Goal: Information Seeking & Learning: Learn about a topic

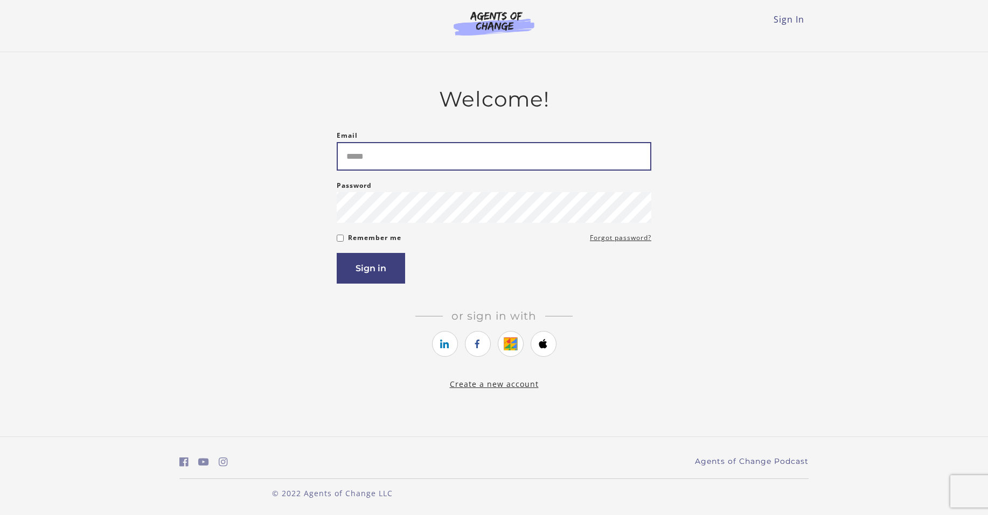
click at [385, 157] on input "Email" at bounding box center [494, 156] width 315 height 29
type input "**********"
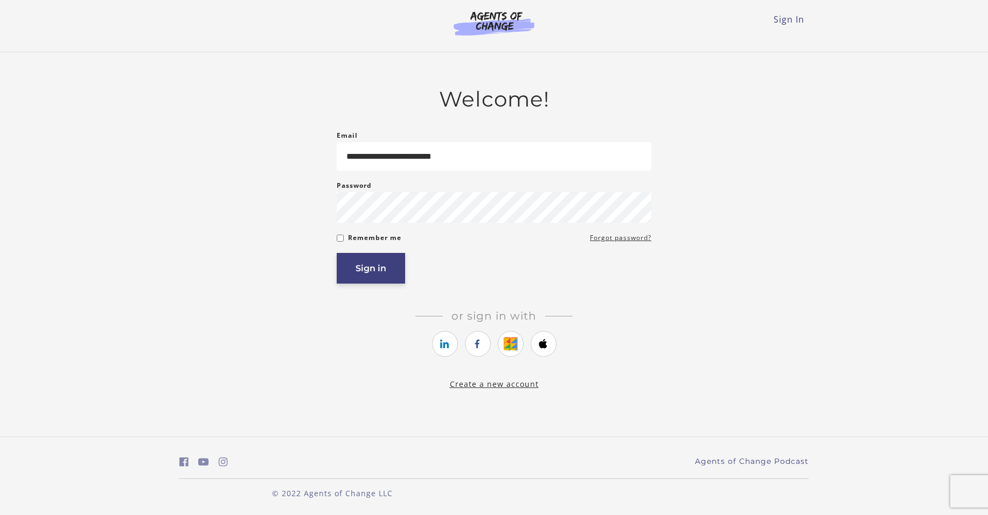
click at [376, 269] on button "Sign in" at bounding box center [371, 268] width 68 height 31
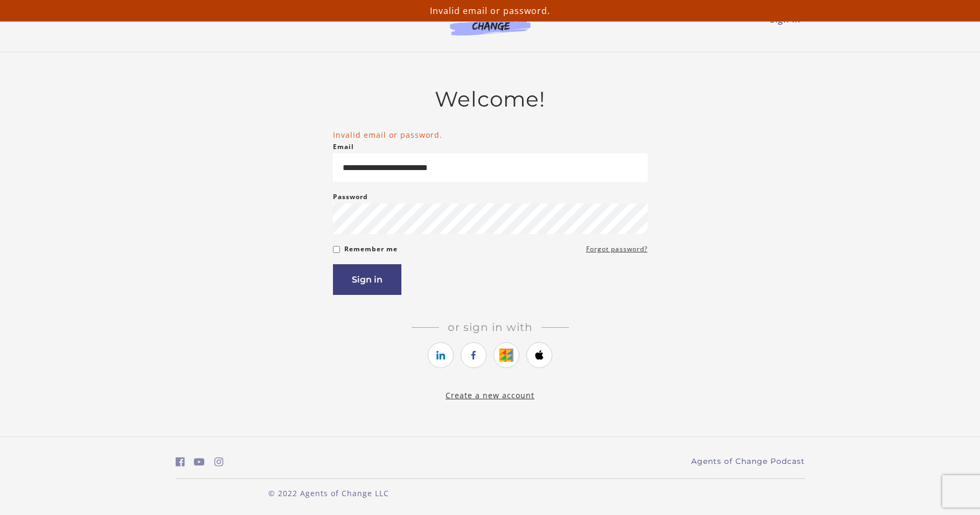
scroll to position [2, 0]
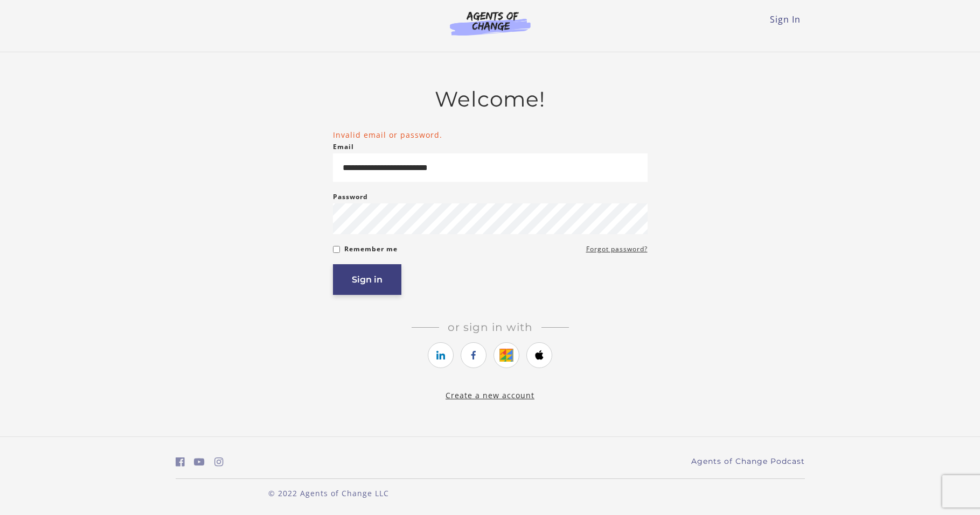
click at [370, 289] on button "Sign in" at bounding box center [367, 279] width 68 height 31
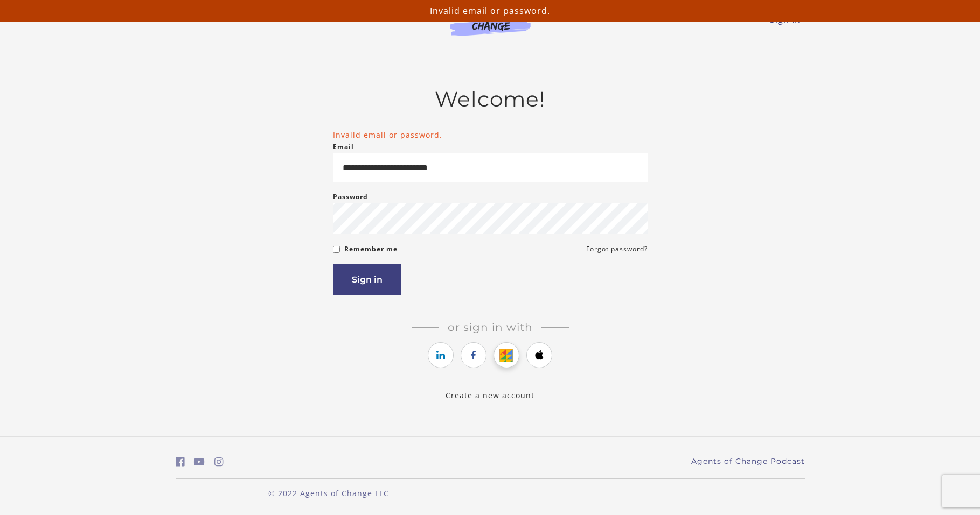
click at [501, 360] on icon "https://courses.thinkific.com/users/auth/google?ss%5Breferral%5D=&ss%5Buser_ret…" at bounding box center [506, 355] width 13 height 13
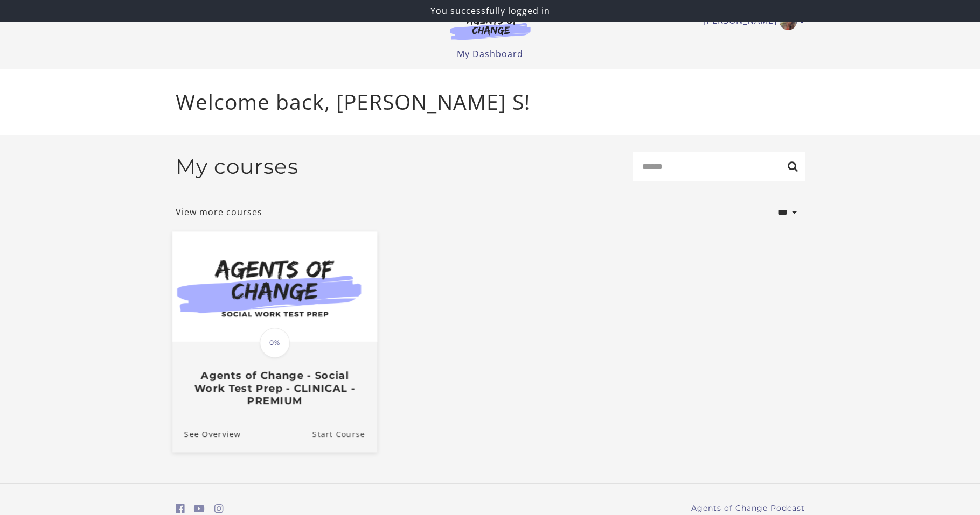
click at [324, 438] on link "Start Course" at bounding box center [344, 434] width 65 height 36
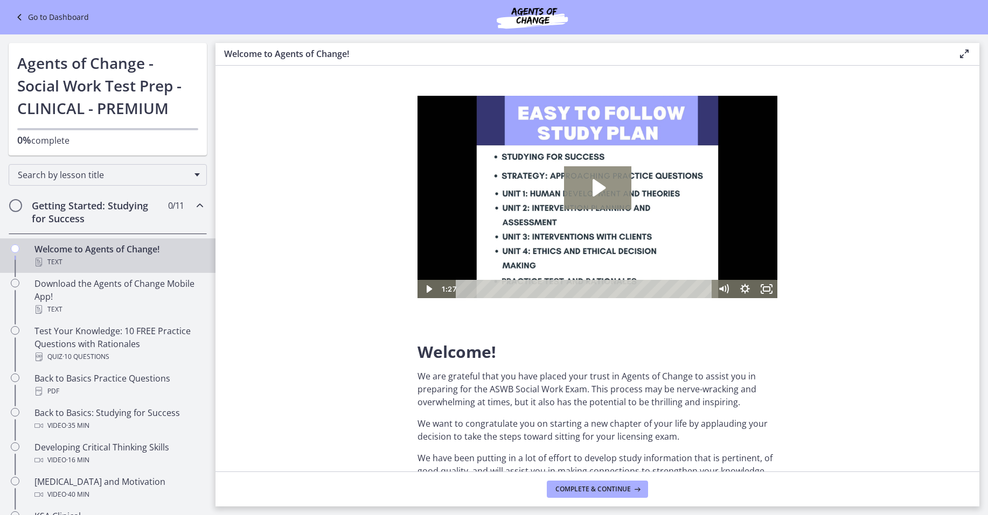
click at [602, 190] on icon "Play Video: c1o6hcmjueu5qasqsu00.mp4" at bounding box center [599, 187] width 13 height 17
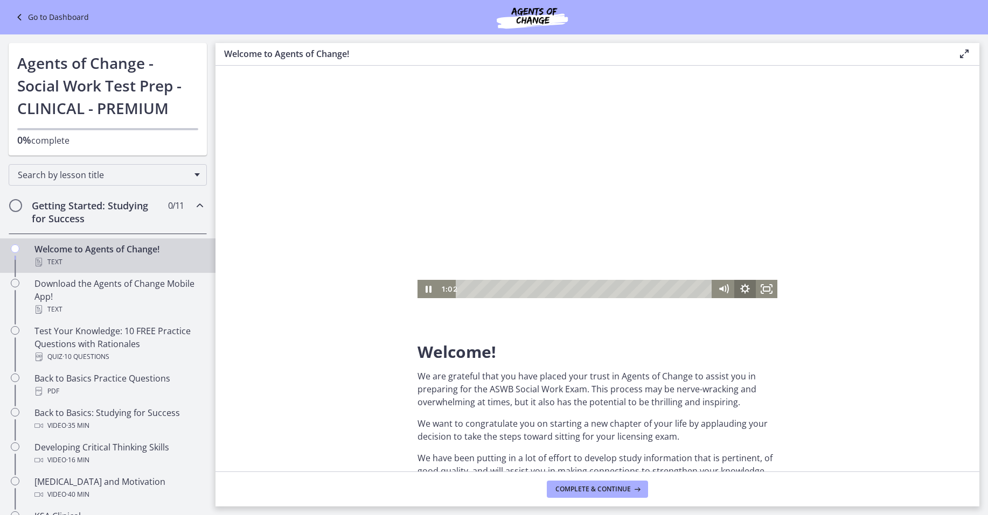
click at [744, 291] on icon "Show settings menu" at bounding box center [745, 289] width 10 height 10
click at [769, 253] on span "1x" at bounding box center [753, 252] width 38 height 18
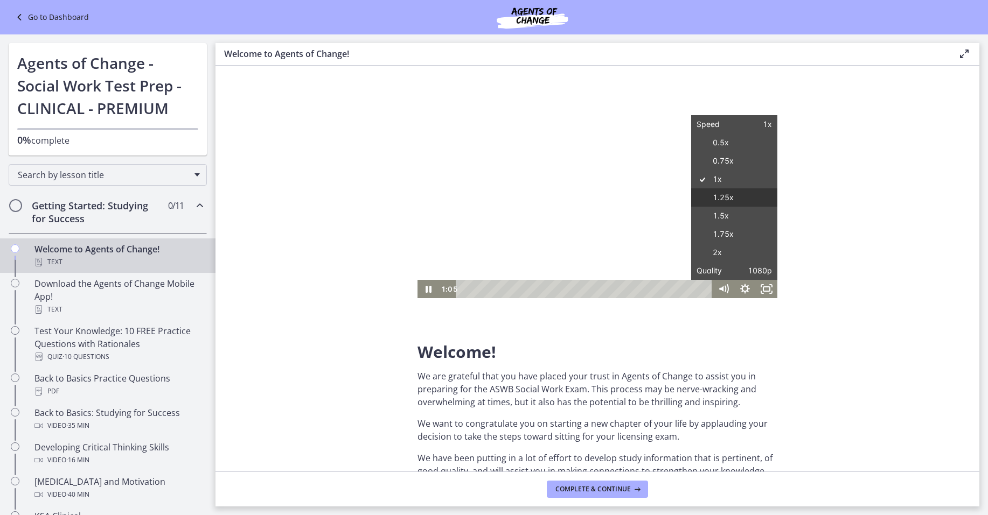
click at [723, 199] on label "1.25x" at bounding box center [734, 198] width 86 height 19
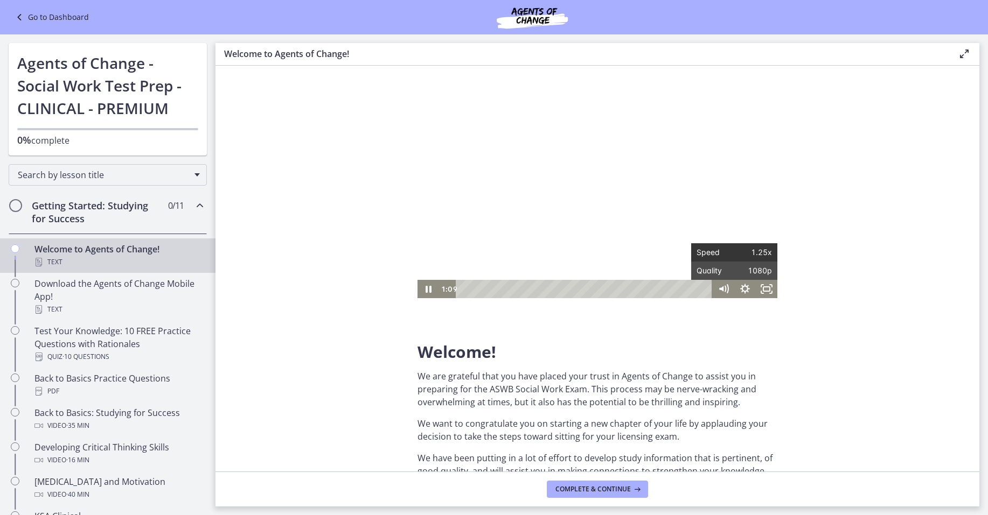
click at [764, 255] on span "1.25x" at bounding box center [753, 252] width 38 height 18
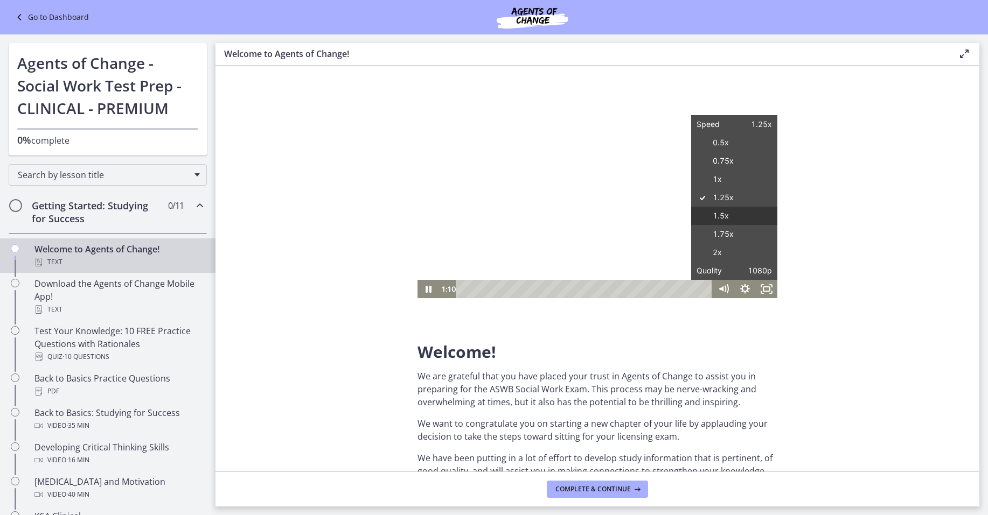
click at [720, 219] on label "1.5x" at bounding box center [734, 216] width 86 height 19
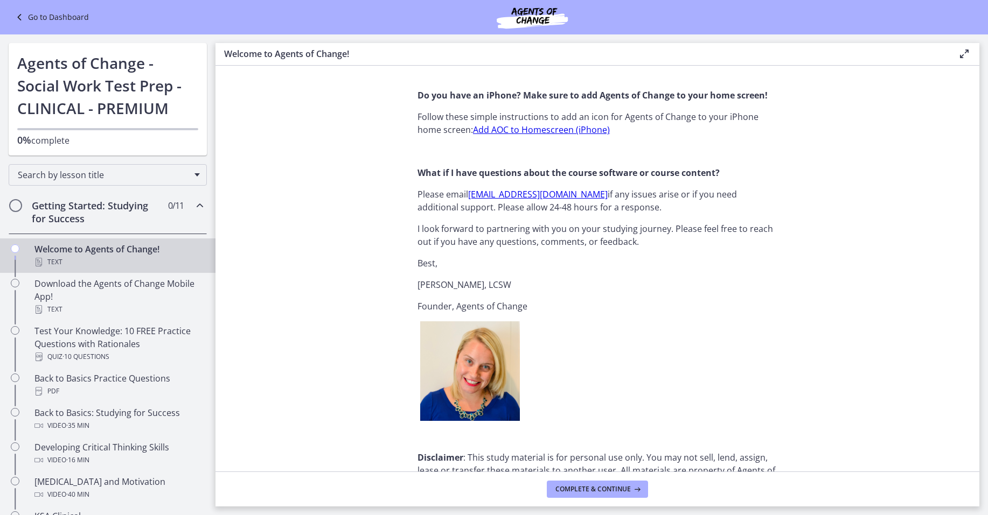
scroll to position [1272, 0]
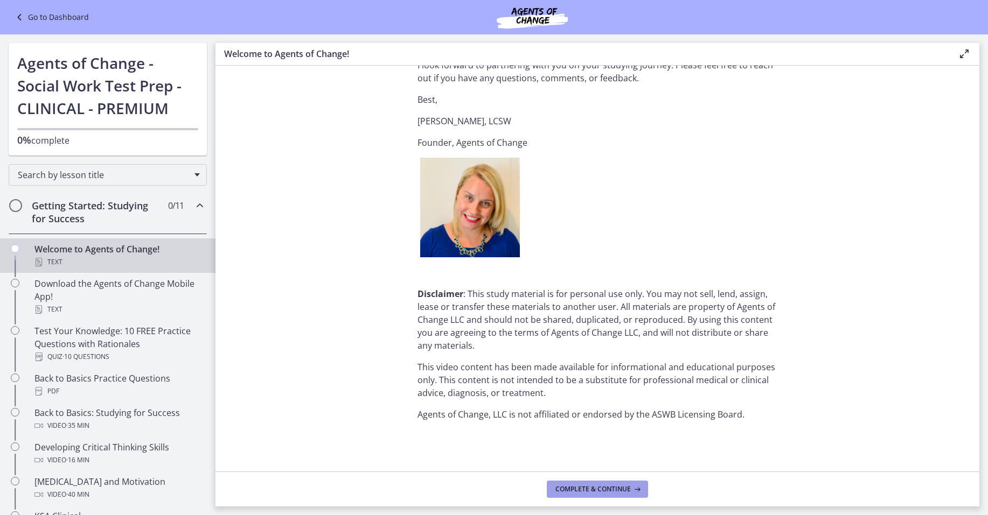
click at [583, 493] on span "Complete & continue" at bounding box center [592, 489] width 75 height 9
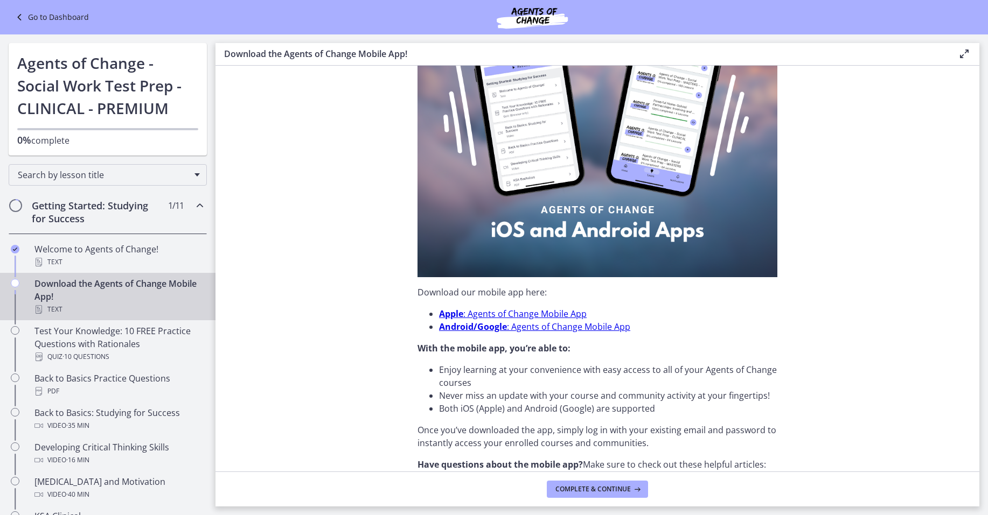
scroll to position [253, 0]
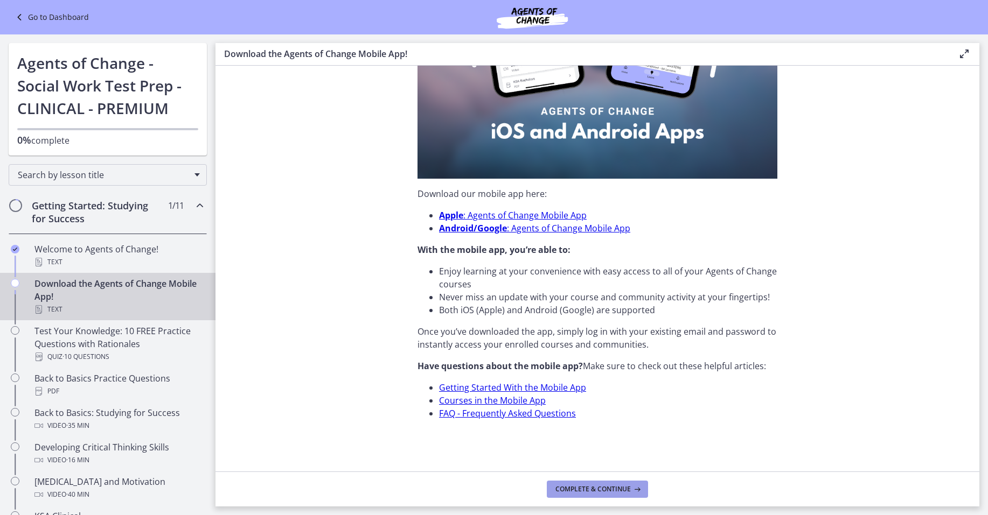
click at [597, 494] on button "Complete & continue" at bounding box center [597, 489] width 101 height 17
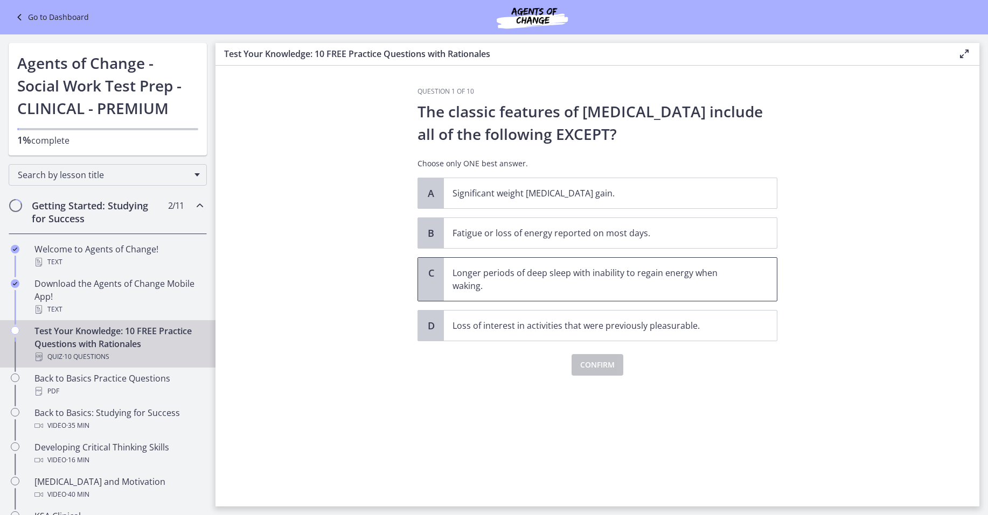
click at [462, 284] on p "Longer periods of deep sleep with inability to regain energy when waking." at bounding box center [599, 280] width 294 height 26
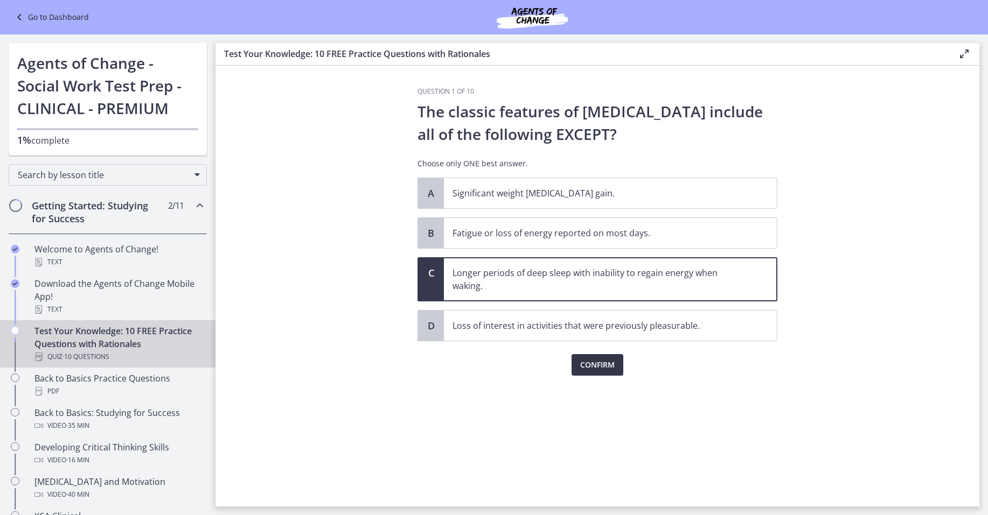
click at [596, 369] on span "Confirm" at bounding box center [597, 365] width 34 height 13
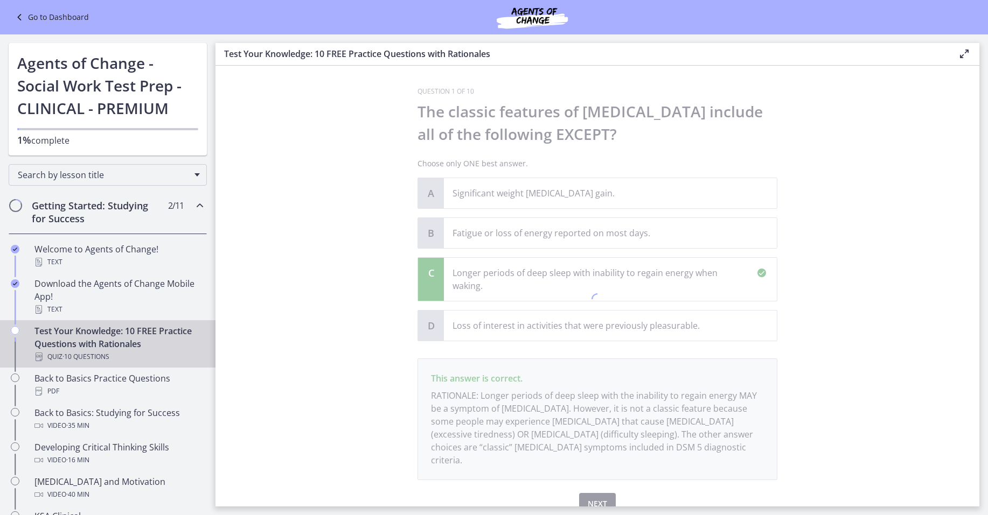
scroll to position [38, 0]
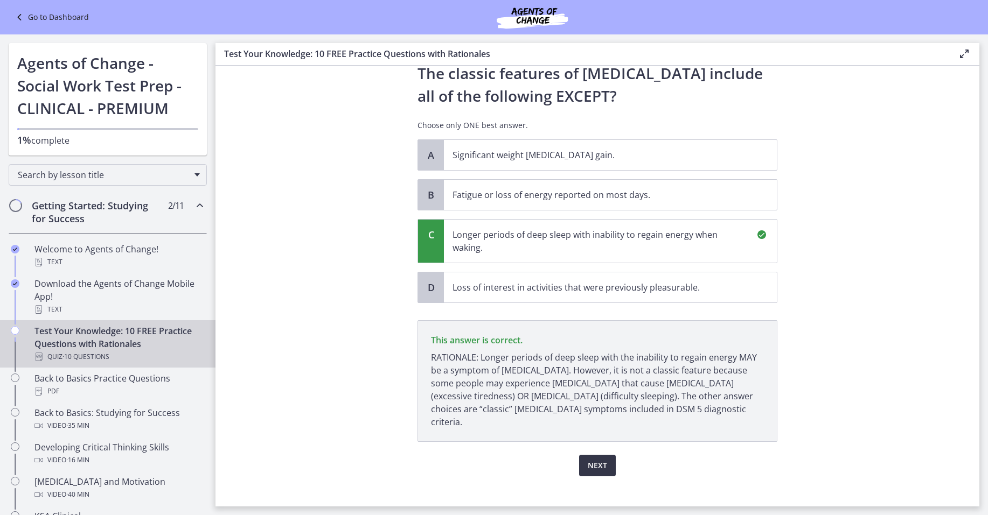
click at [595, 459] on span "Next" at bounding box center [597, 465] width 19 height 13
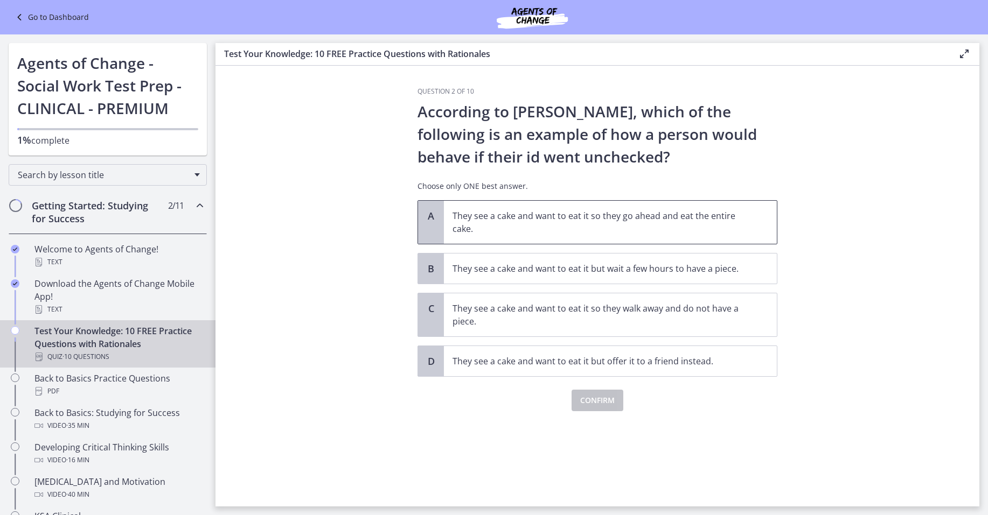
click at [527, 233] on p "They see a cake and want to eat it so they go ahead and eat the entire cake." at bounding box center [599, 223] width 294 height 26
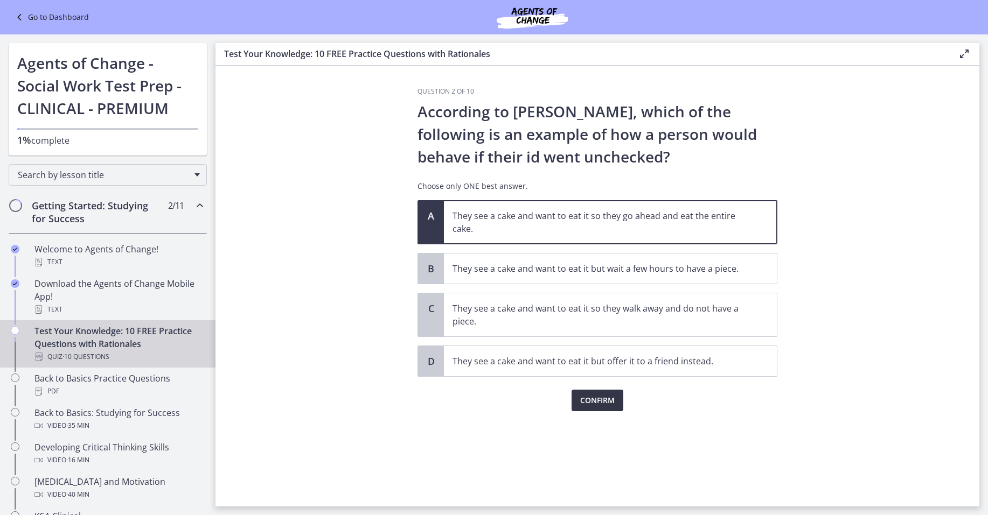
click at [596, 402] on span "Confirm" at bounding box center [597, 400] width 34 height 13
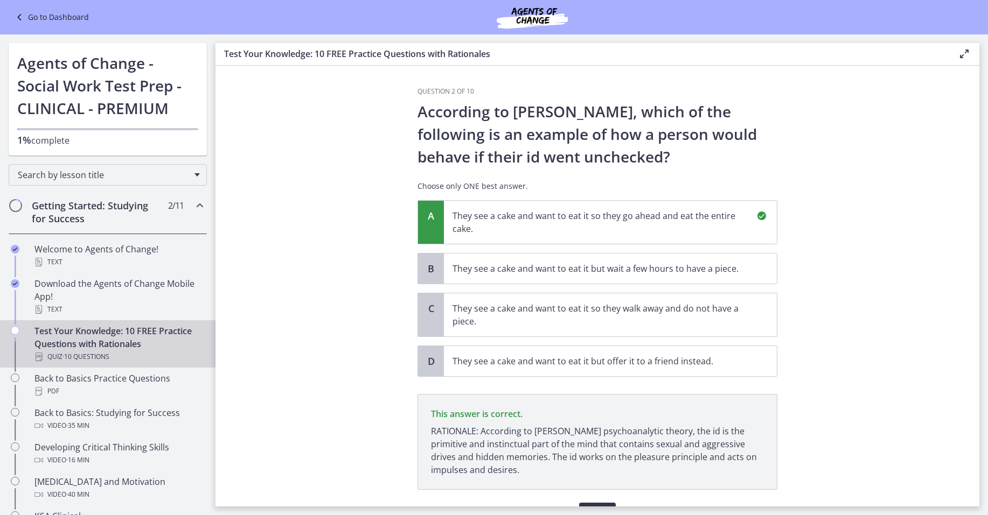
scroll to position [61, 0]
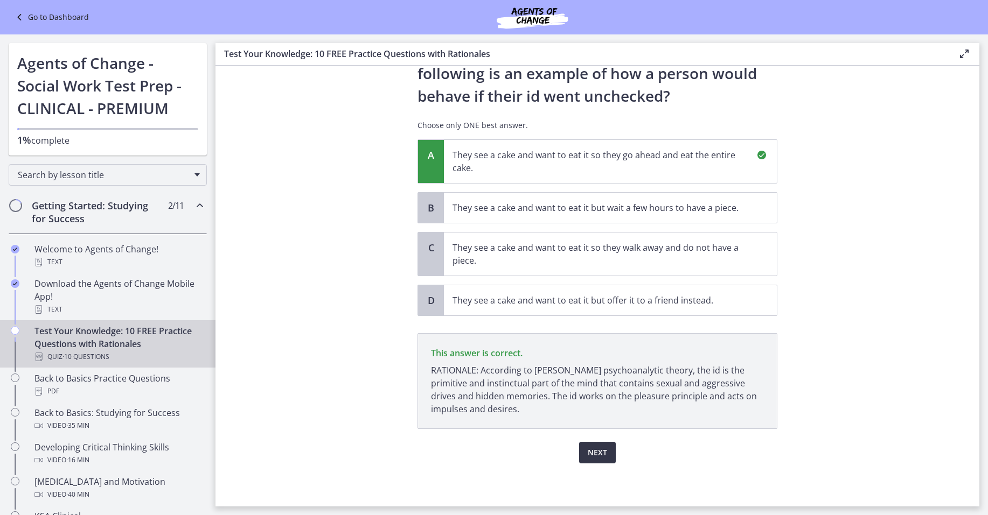
click at [596, 455] on span "Next" at bounding box center [597, 453] width 19 height 13
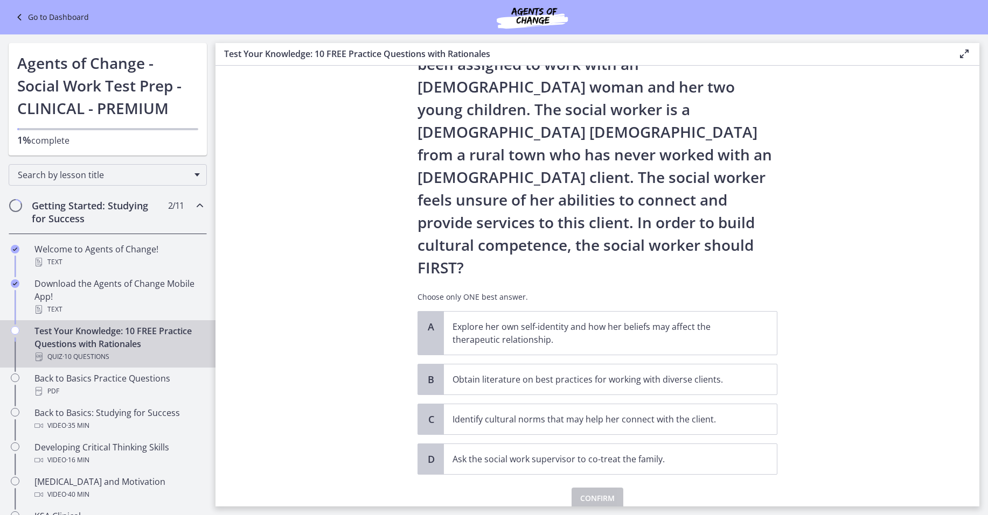
scroll to position [71, 0]
click at [579, 320] on p "Explore her own self-identity and how her beliefs may affect the therapeutic re…" at bounding box center [599, 333] width 294 height 26
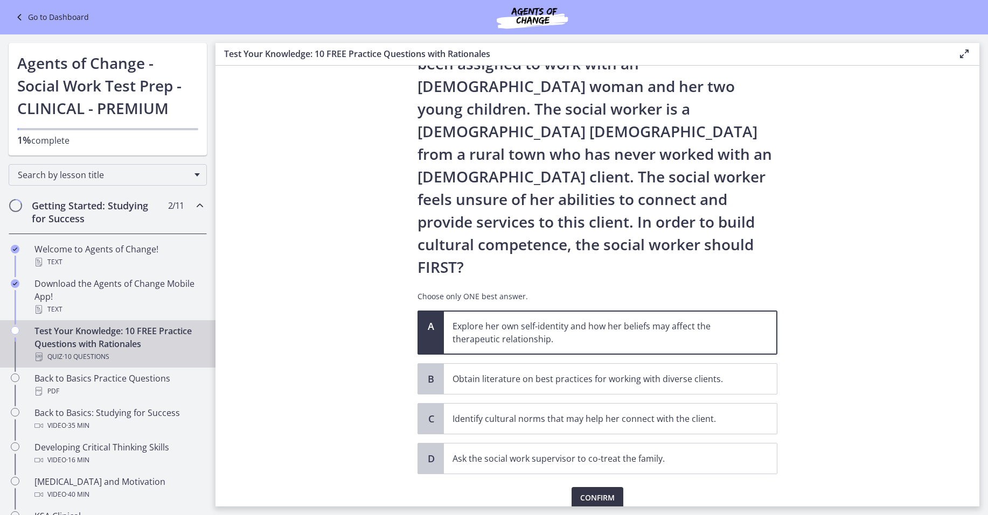
click at [594, 492] on span "Confirm" at bounding box center [597, 498] width 34 height 13
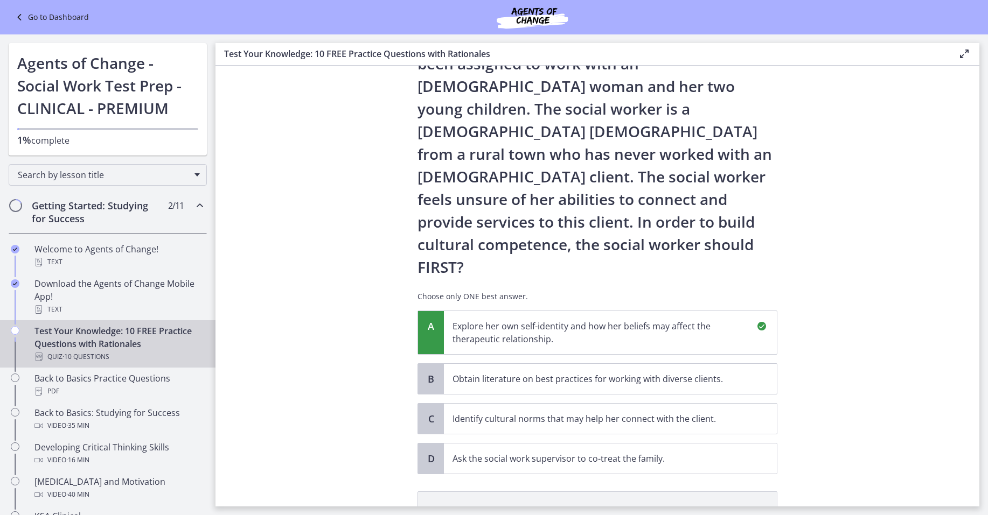
scroll to position [197, 0]
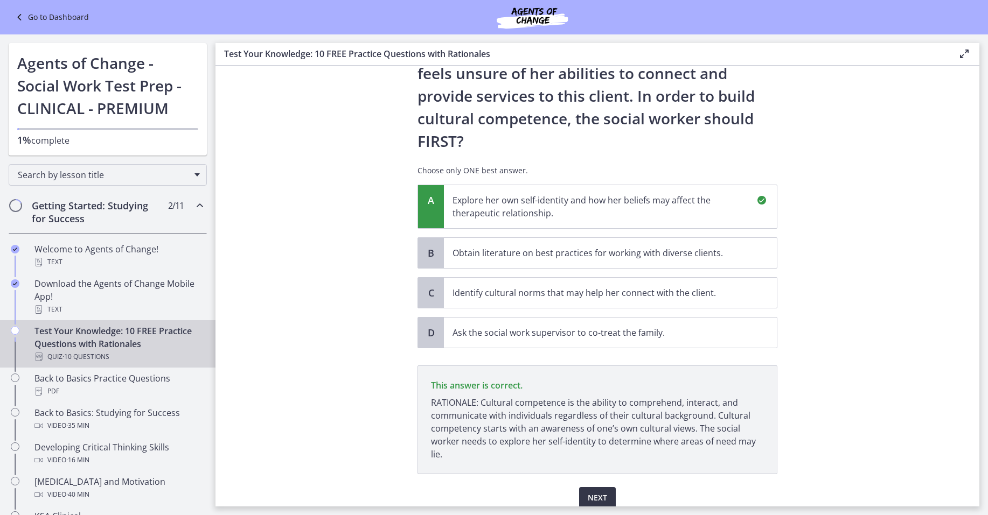
click at [597, 492] on span "Next" at bounding box center [597, 498] width 19 height 13
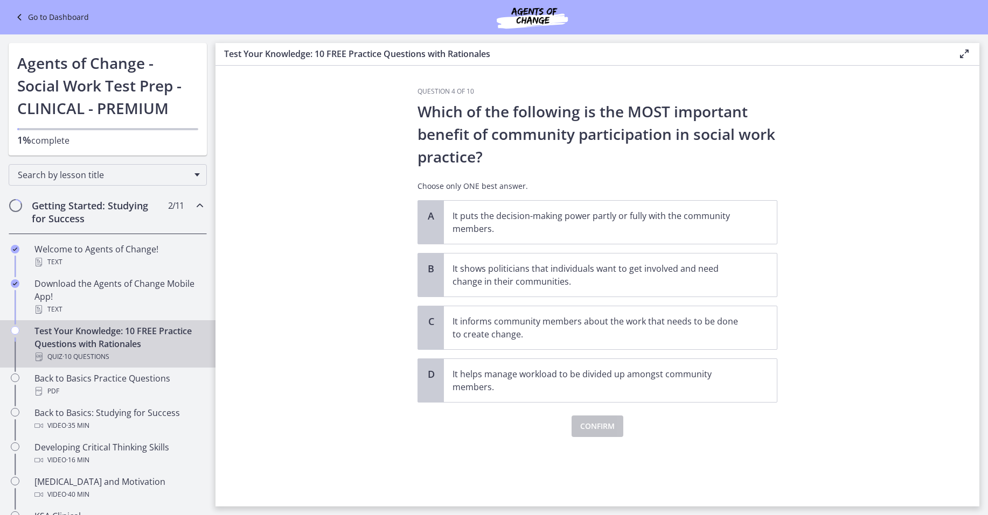
scroll to position [0, 0]
click at [557, 236] on span "It puts the decision-making power partly or fully with the community members." at bounding box center [610, 222] width 333 height 43
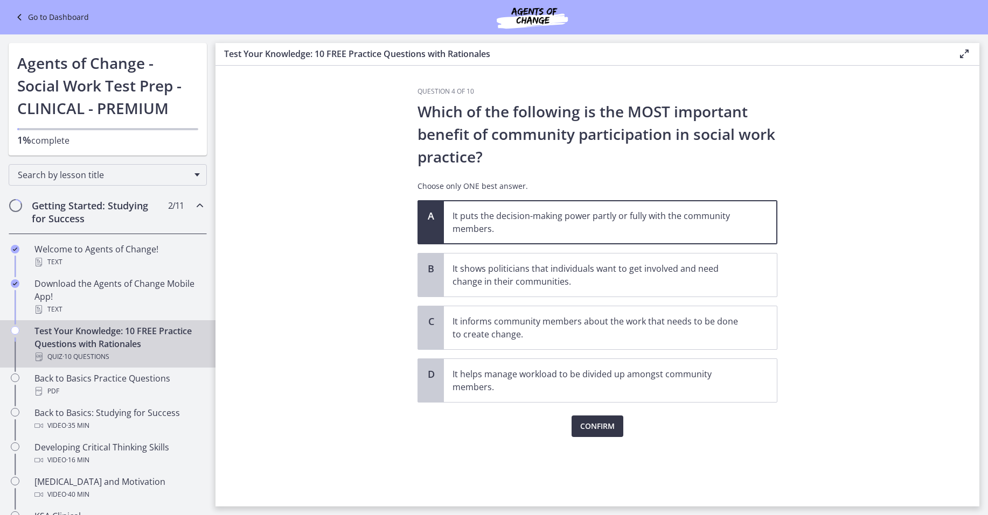
click at [594, 424] on span "Confirm" at bounding box center [597, 426] width 34 height 13
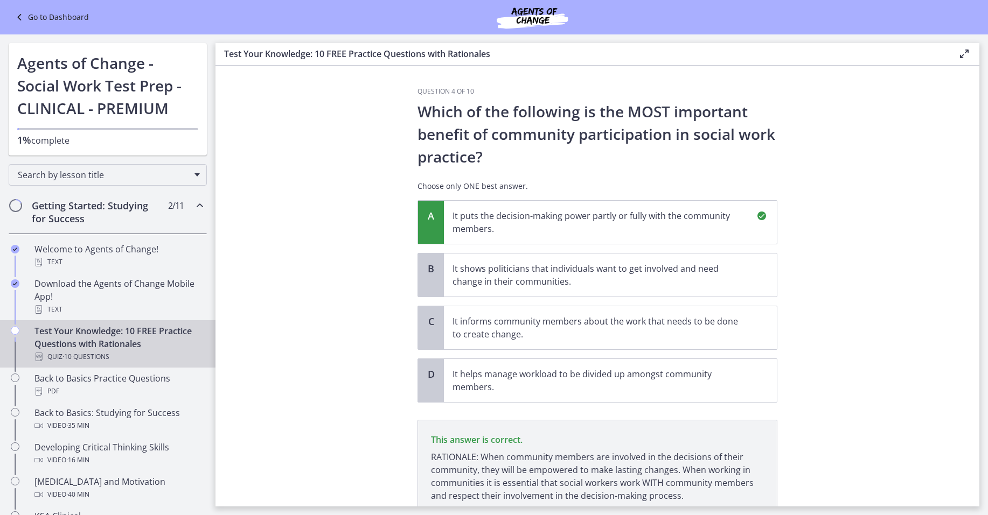
scroll to position [87, 0]
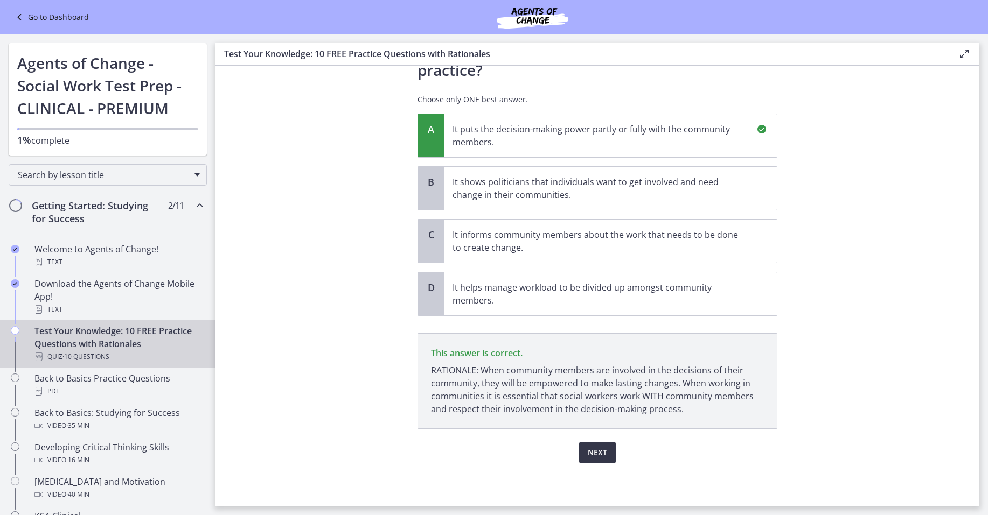
click at [594, 457] on span "Next" at bounding box center [597, 453] width 19 height 13
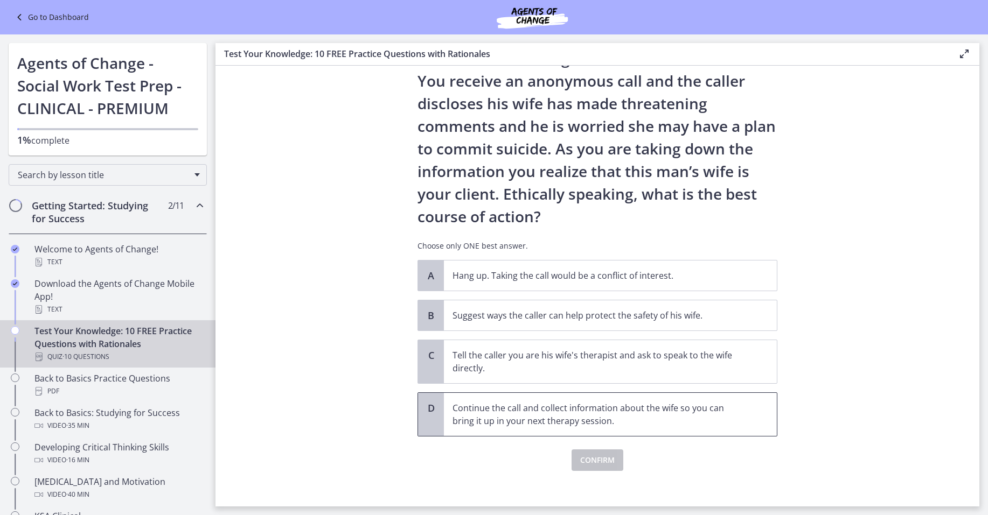
scroll to position [61, 0]
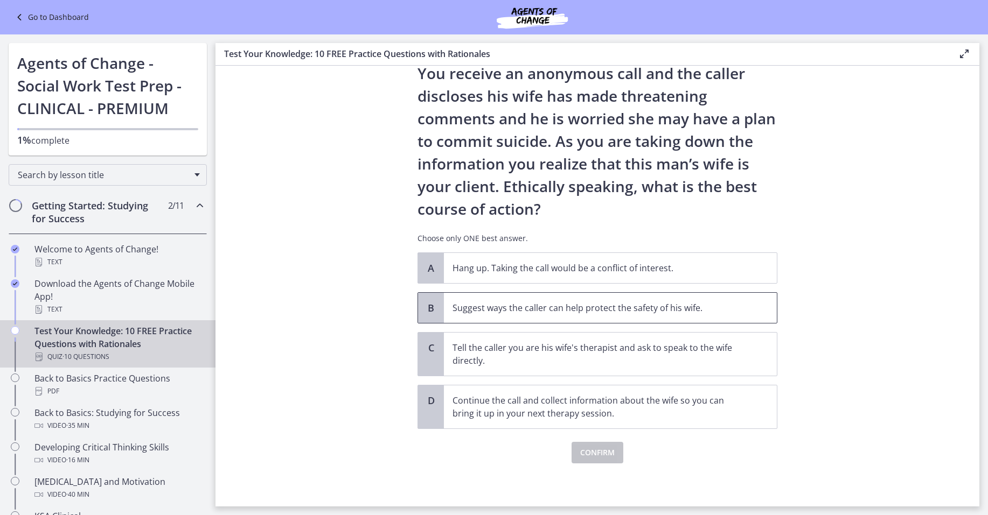
click at [485, 310] on p "Suggest ways the caller can help protect the safety of his wife." at bounding box center [599, 308] width 294 height 13
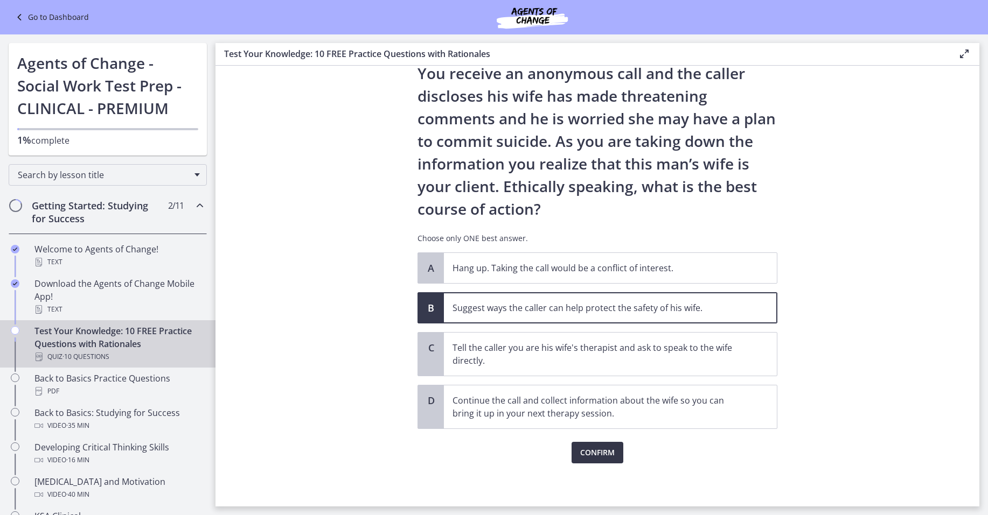
click at [593, 454] on span "Confirm" at bounding box center [597, 453] width 34 height 13
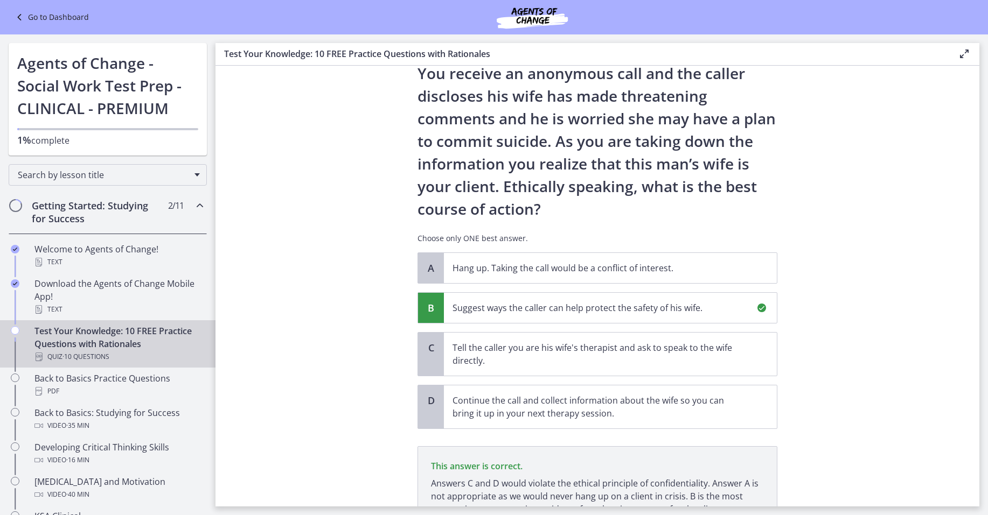
scroll to position [161, 0]
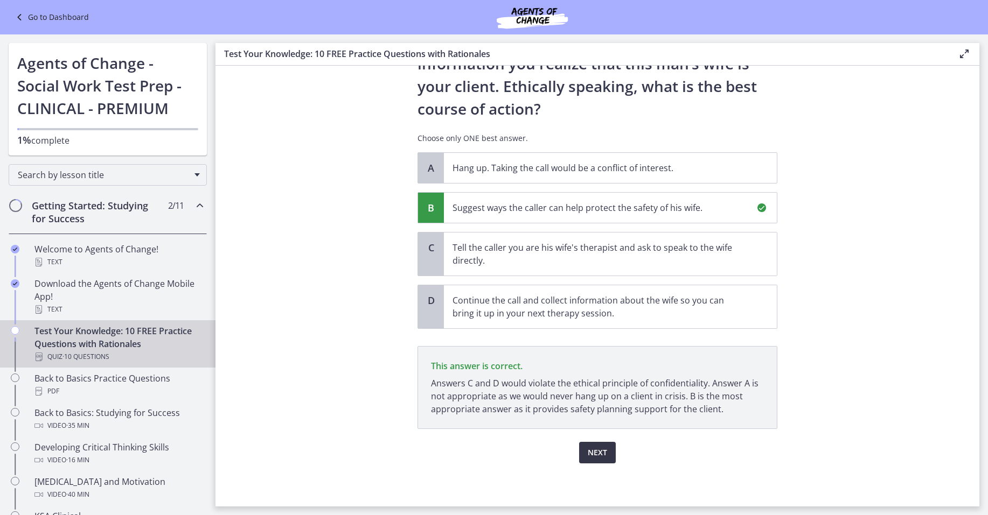
click at [591, 455] on span "Next" at bounding box center [597, 453] width 19 height 13
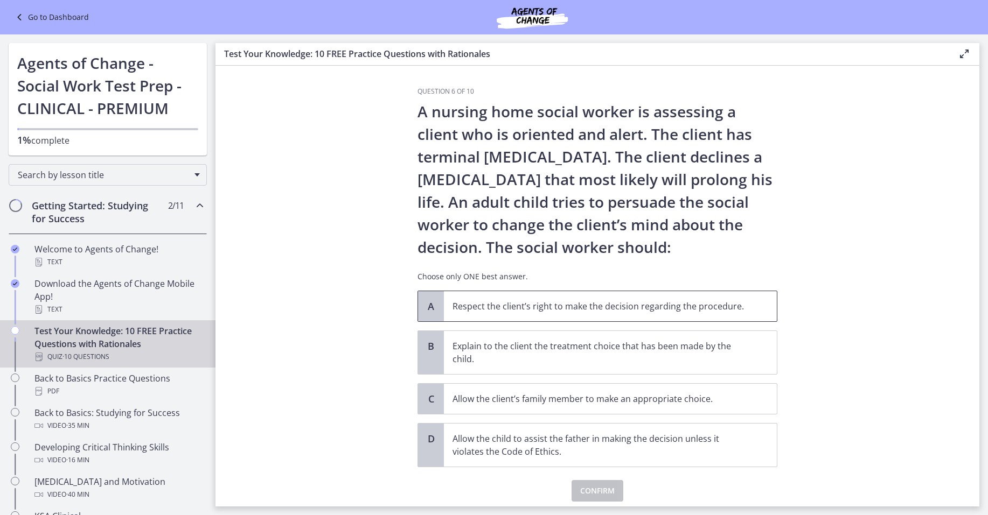
click at [479, 310] on p "Respect the client’s right to make the decision regarding the procedure." at bounding box center [599, 306] width 294 height 13
click at [591, 496] on span "Confirm" at bounding box center [597, 491] width 34 height 13
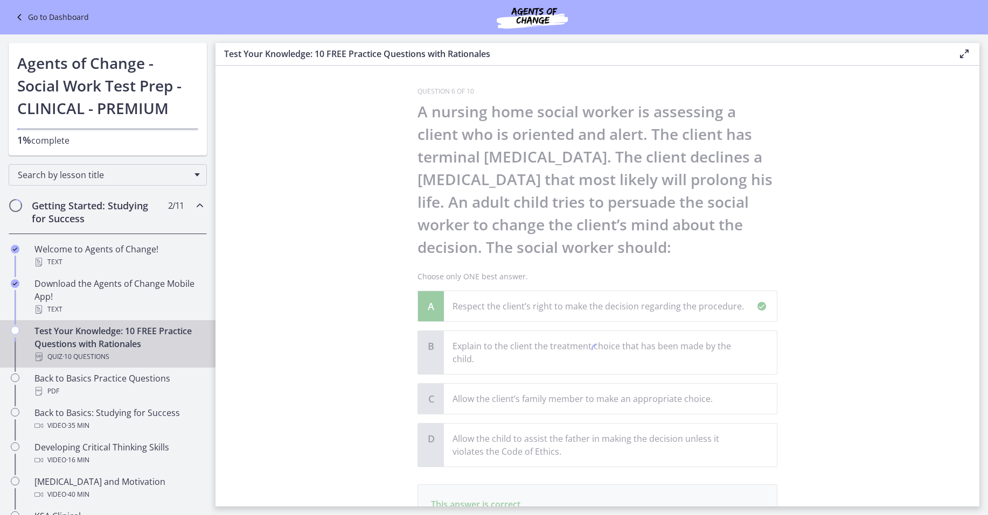
scroll to position [151, 0]
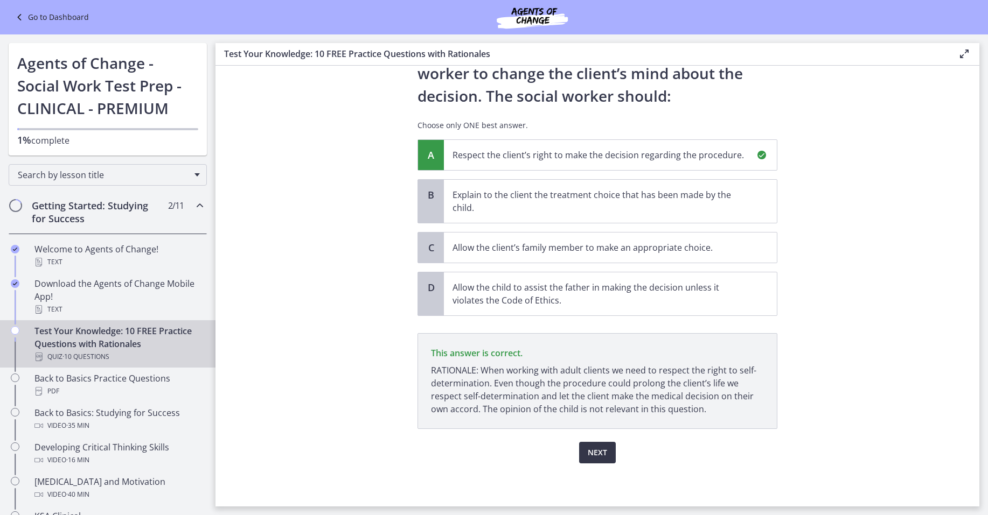
click at [599, 458] on span "Next" at bounding box center [597, 453] width 19 height 13
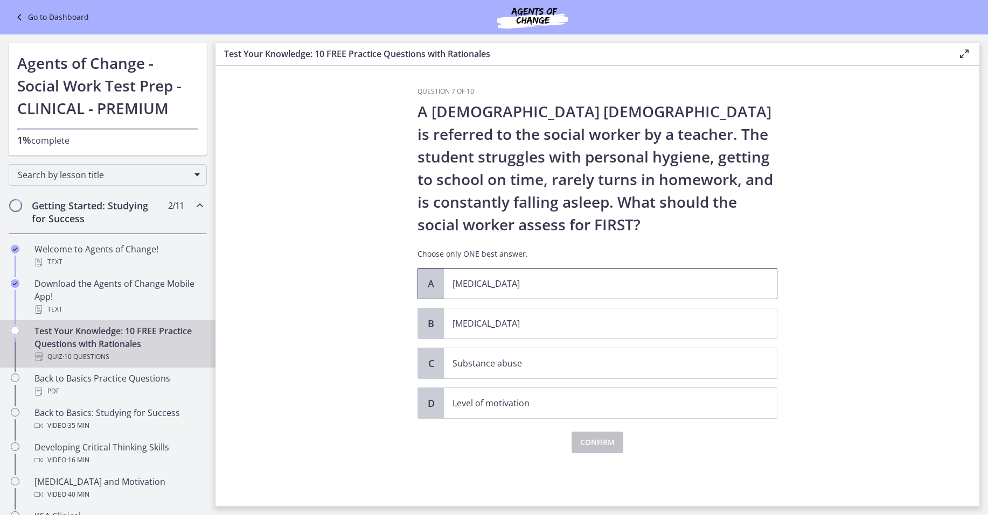
click at [493, 284] on p "Child abuse" at bounding box center [599, 283] width 294 height 13
click at [603, 451] on button "Confirm" at bounding box center [598, 443] width 52 height 22
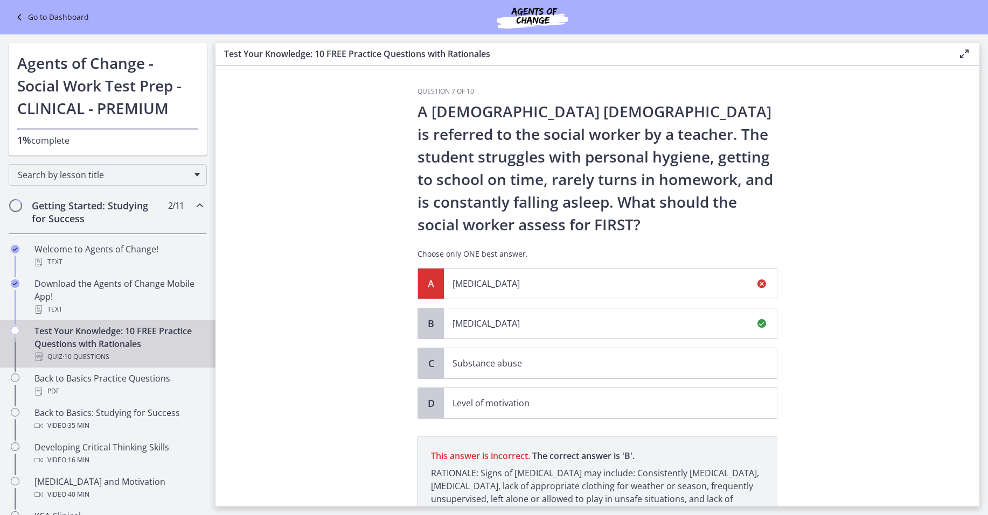
scroll to position [116, 0]
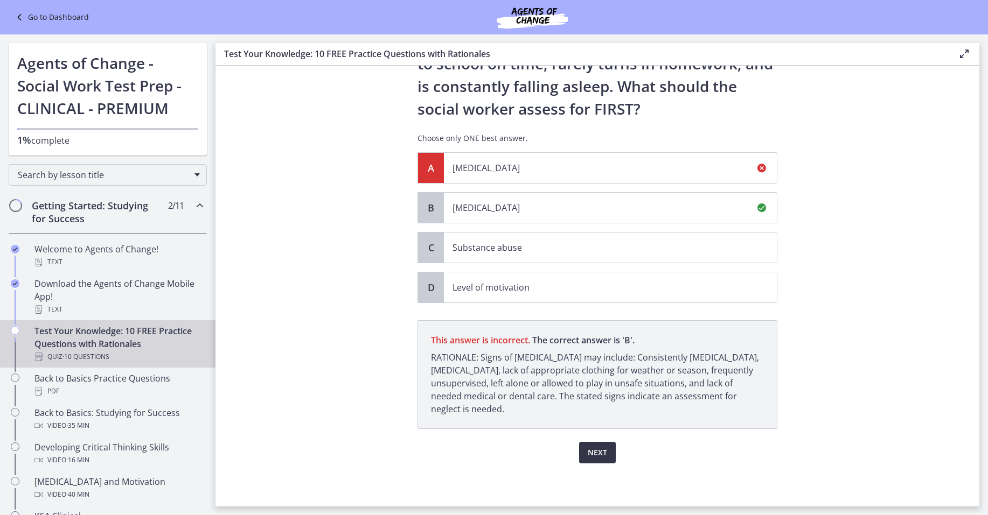
click at [598, 457] on span "Next" at bounding box center [597, 453] width 19 height 13
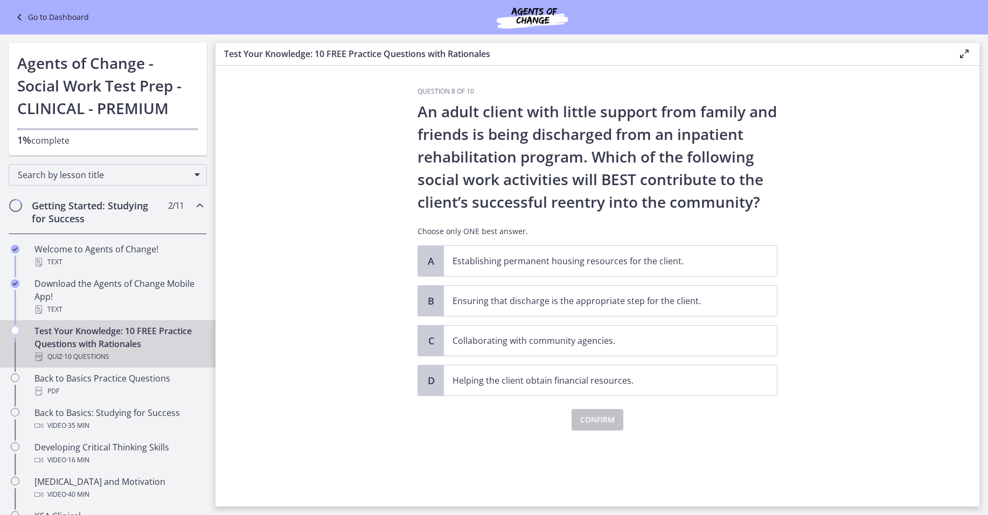
scroll to position [0, 0]
click at [492, 305] on p "Ensuring that discharge is the appropriate step for the client." at bounding box center [599, 301] width 294 height 13
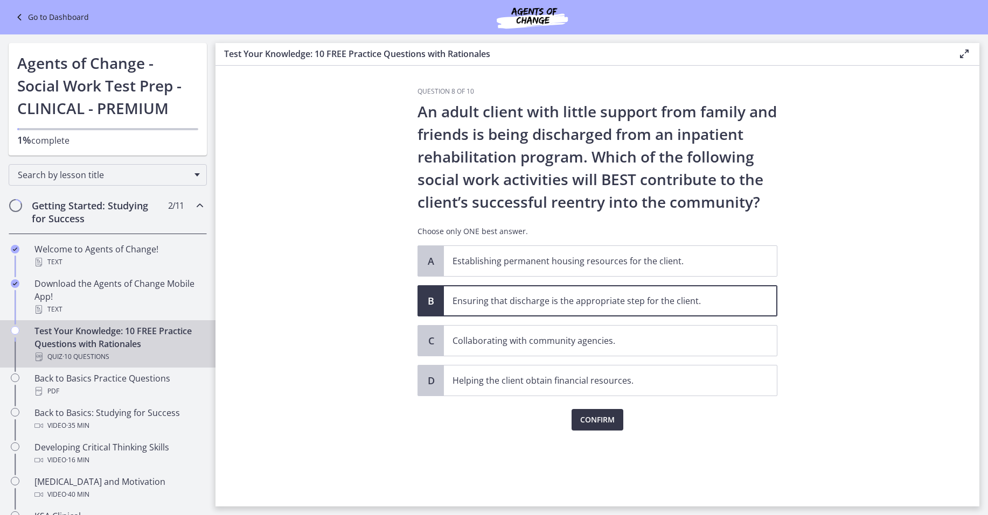
click at [602, 419] on span "Confirm" at bounding box center [597, 420] width 34 height 13
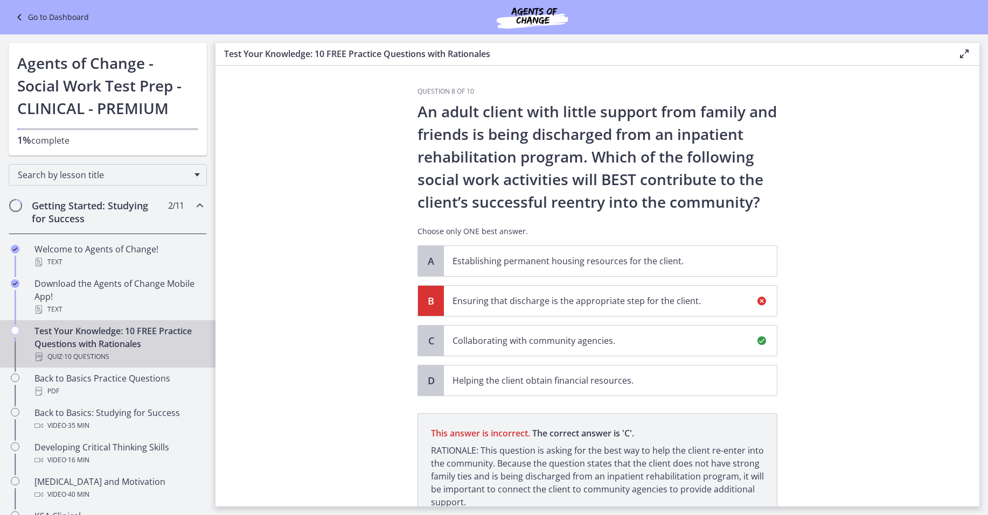
scroll to position [93, 0]
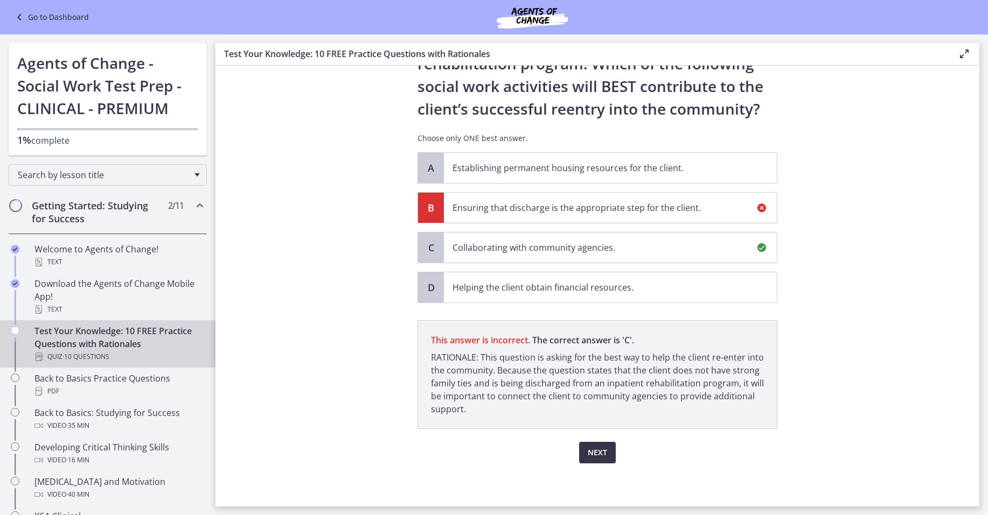
click at [589, 457] on span "Next" at bounding box center [597, 453] width 19 height 13
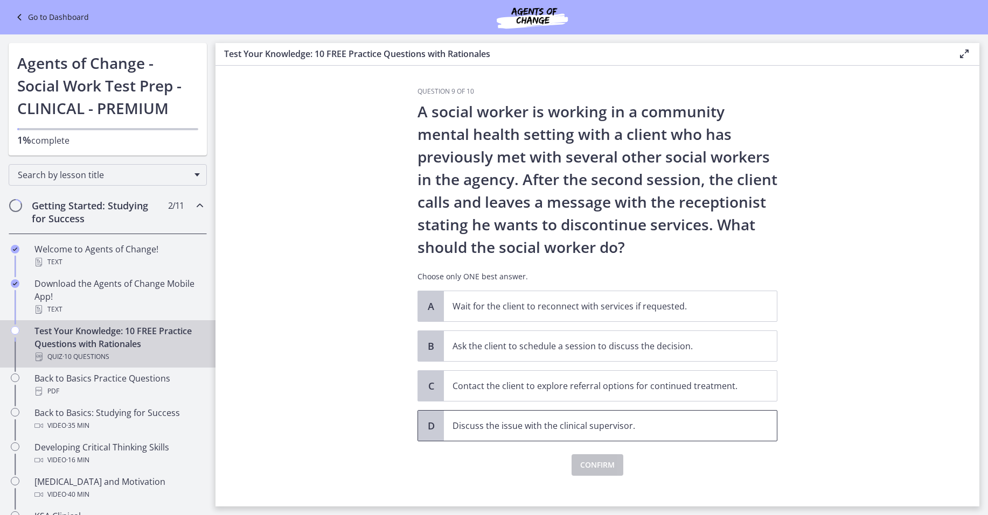
click at [518, 427] on p "Discuss the issue with the clinical supervisor." at bounding box center [599, 426] width 294 height 13
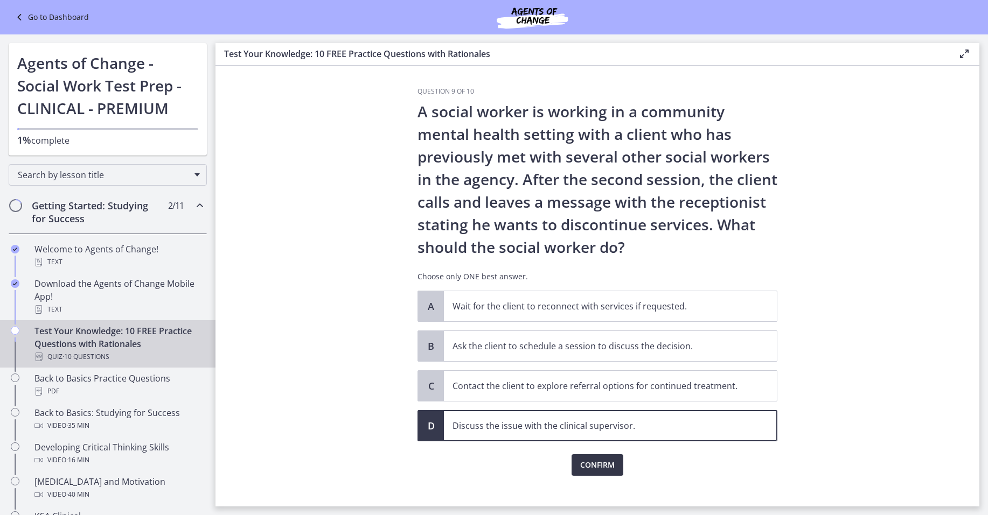
click at [594, 469] on span "Confirm" at bounding box center [597, 465] width 34 height 13
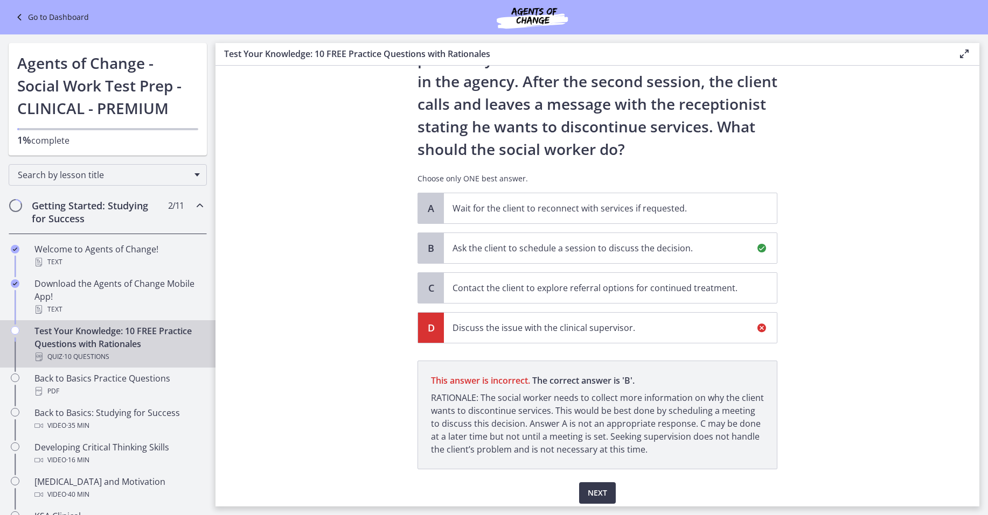
scroll to position [138, 0]
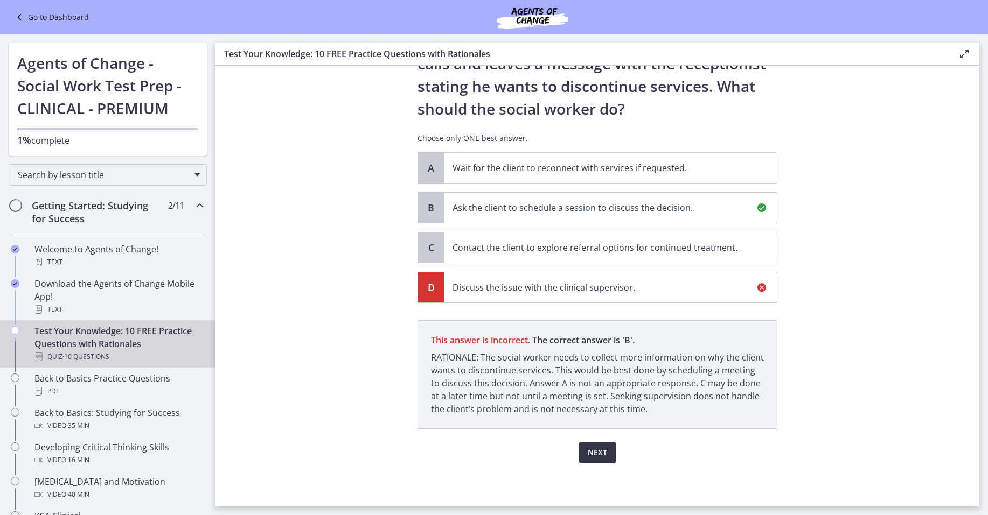
click at [600, 451] on span "Next" at bounding box center [597, 453] width 19 height 13
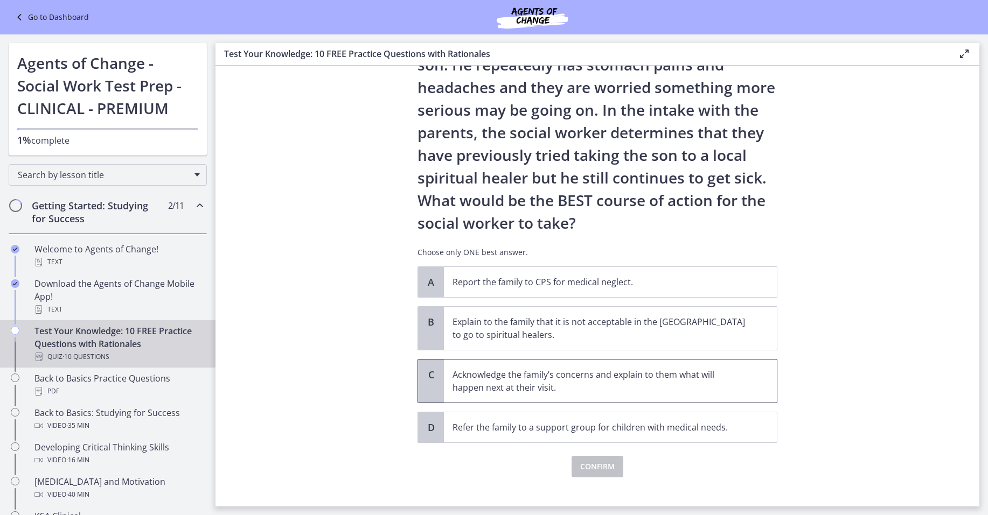
scroll to position [115, 0]
click at [490, 363] on span "Acknowledge the family’s concerns and explain to them what will happen next at …" at bounding box center [610, 380] width 333 height 43
click at [590, 464] on span "Confirm" at bounding box center [597, 466] width 34 height 13
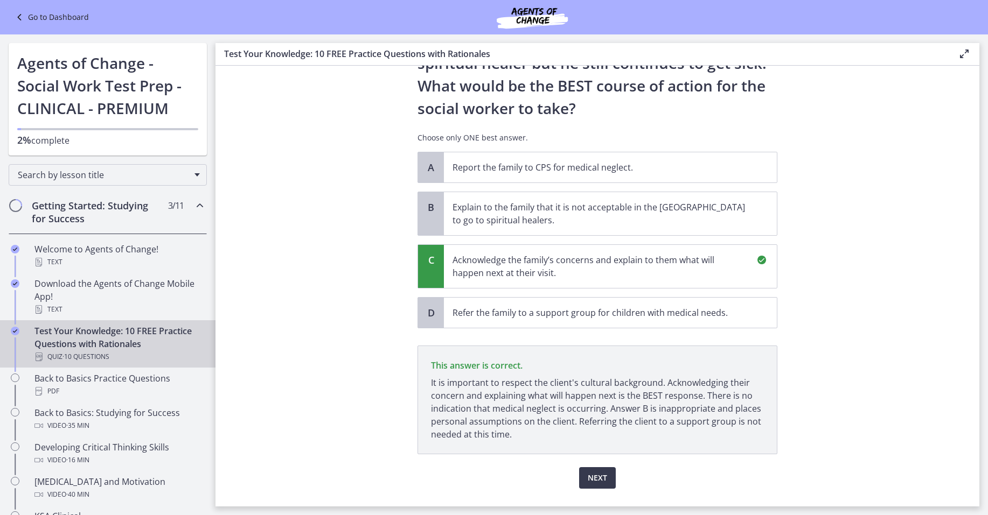
scroll to position [255, 0]
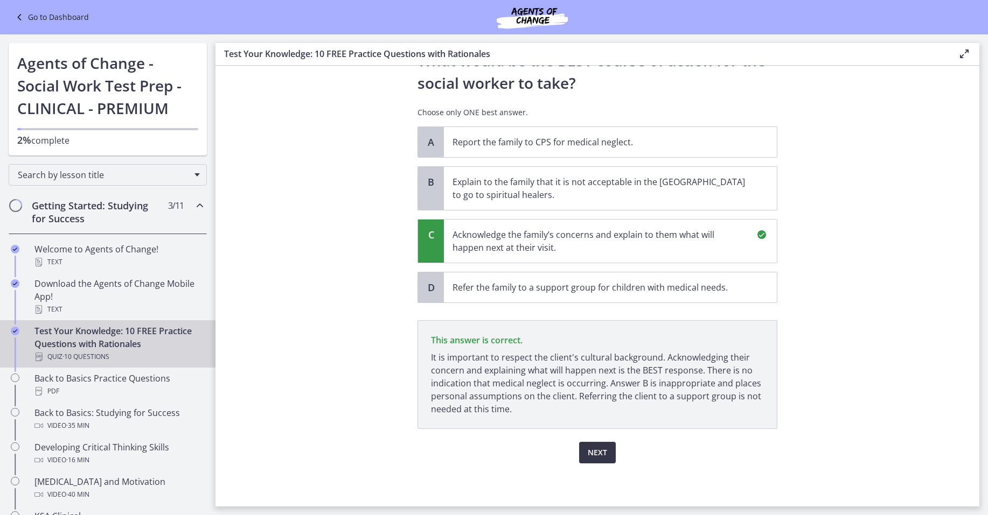
click at [589, 457] on span "Next" at bounding box center [597, 453] width 19 height 13
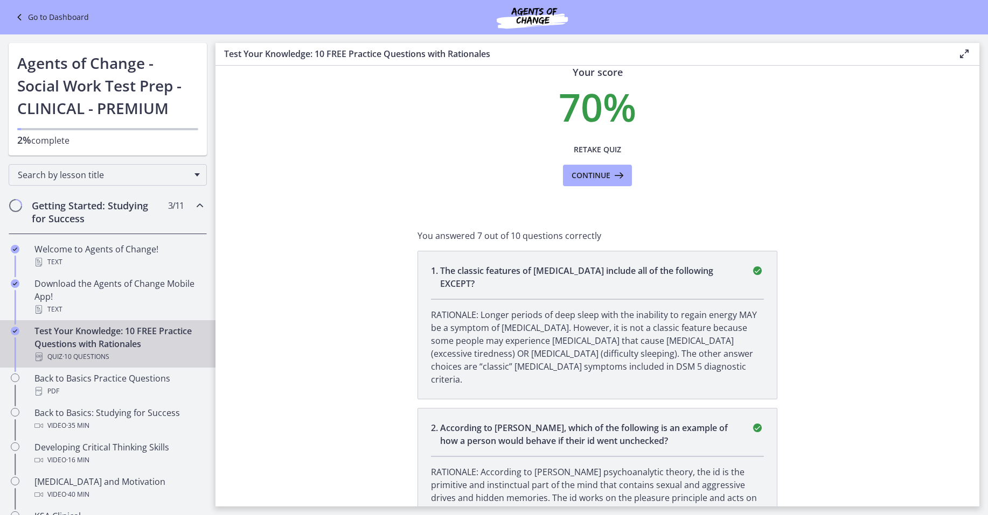
scroll to position [0, 0]
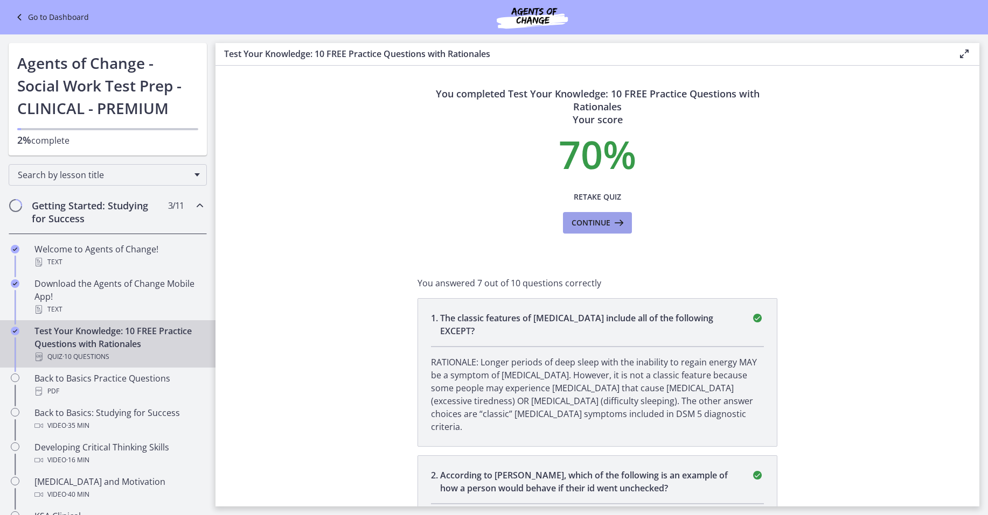
click at [610, 221] on icon at bounding box center [617, 223] width 15 height 13
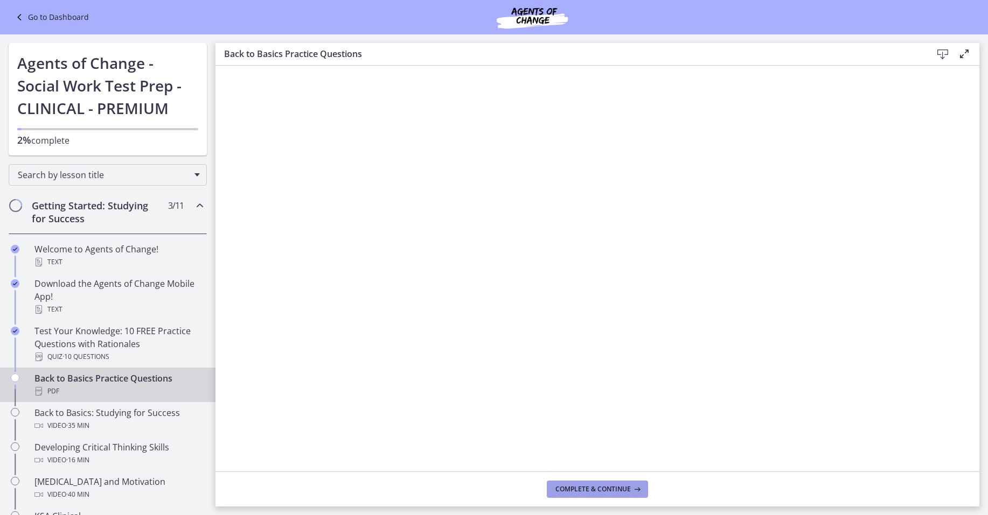
click at [590, 491] on span "Complete & continue" at bounding box center [592, 489] width 75 height 9
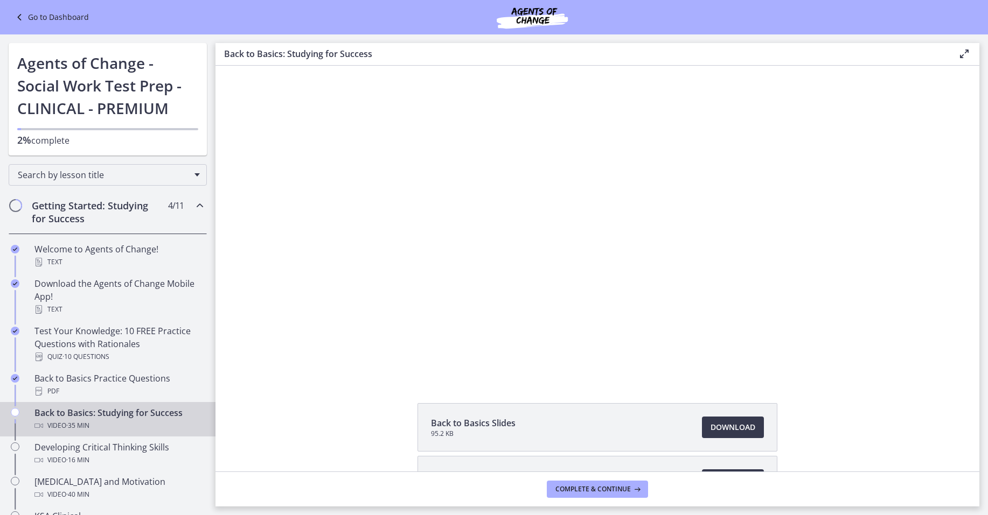
scroll to position [10, 0]
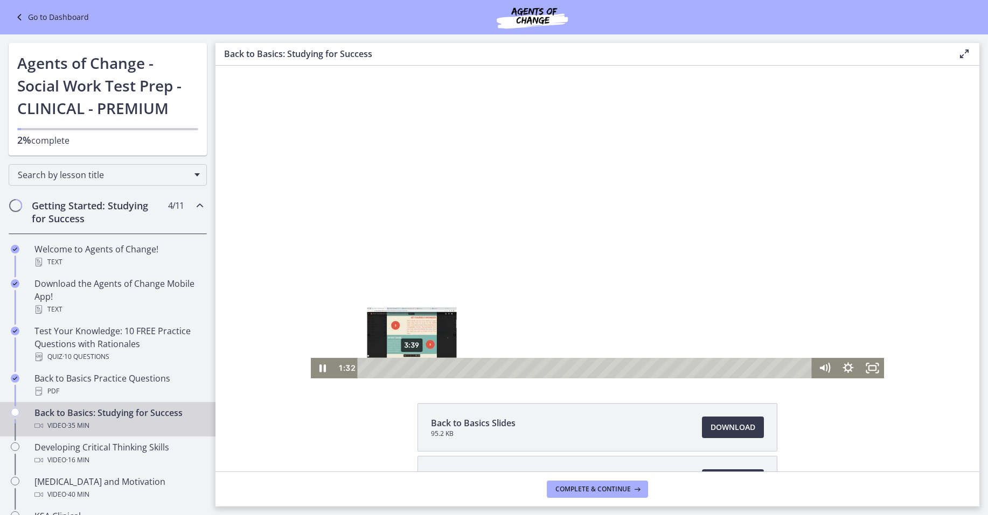
click at [408, 371] on div "3:39" at bounding box center [586, 368] width 440 height 20
click at [428, 370] on div "5:20" at bounding box center [586, 368] width 440 height 20
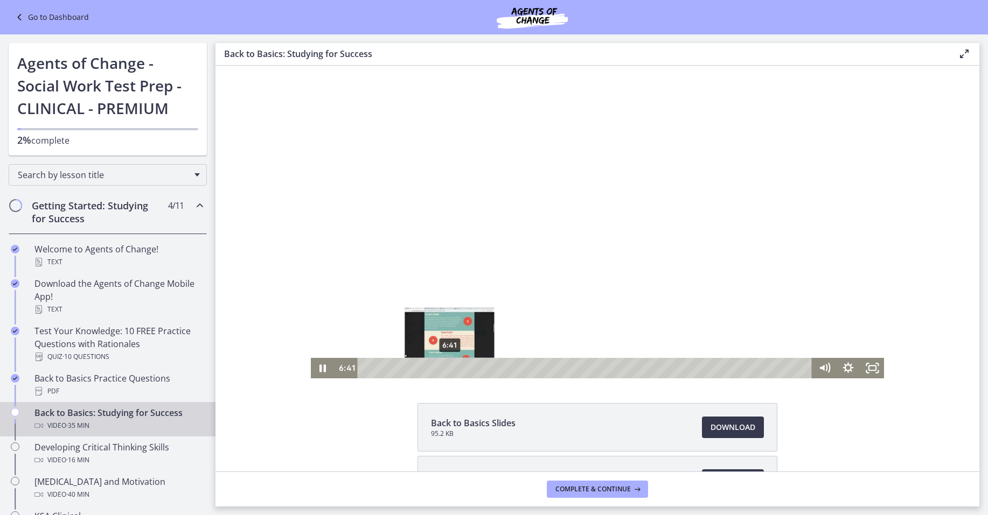
click at [445, 369] on div "6:41" at bounding box center [586, 368] width 440 height 20
click at [469, 368] on div "8:33" at bounding box center [586, 368] width 440 height 20
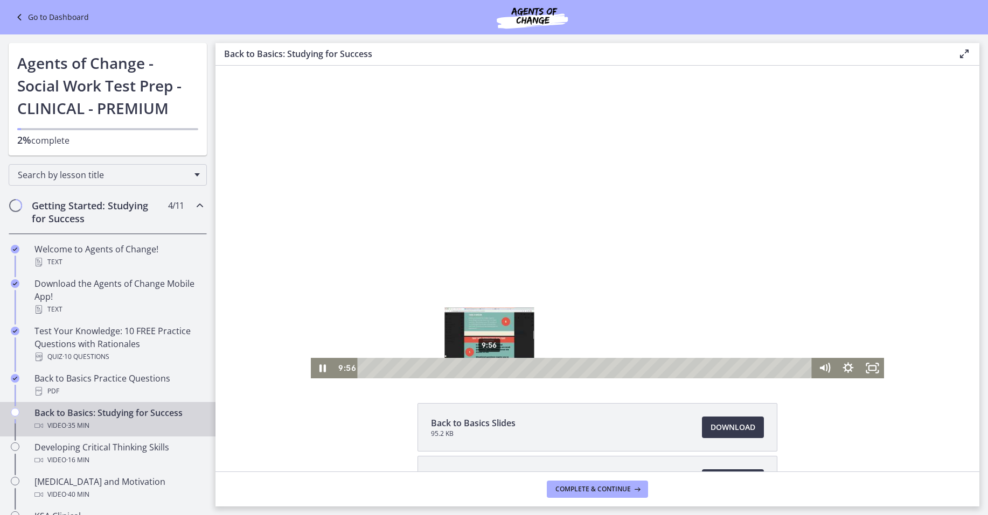
click at [486, 368] on div "9:56" at bounding box center [586, 368] width 440 height 20
click at [498, 368] on div "10:55" at bounding box center [586, 368] width 440 height 20
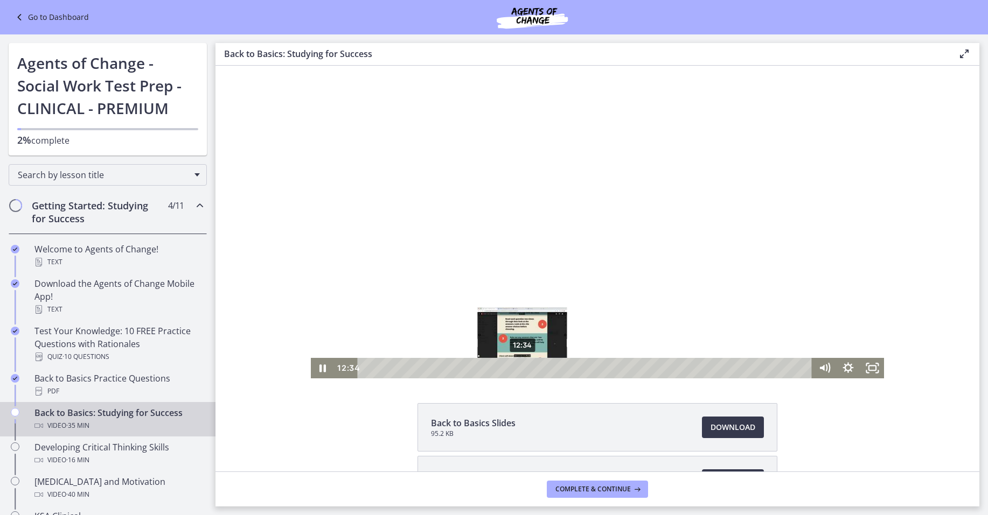
click at [519, 369] on div "12:34" at bounding box center [586, 368] width 440 height 20
click at [528, 368] on div "13:18" at bounding box center [586, 368] width 440 height 20
click at [544, 368] on div "14:36" at bounding box center [586, 368] width 440 height 20
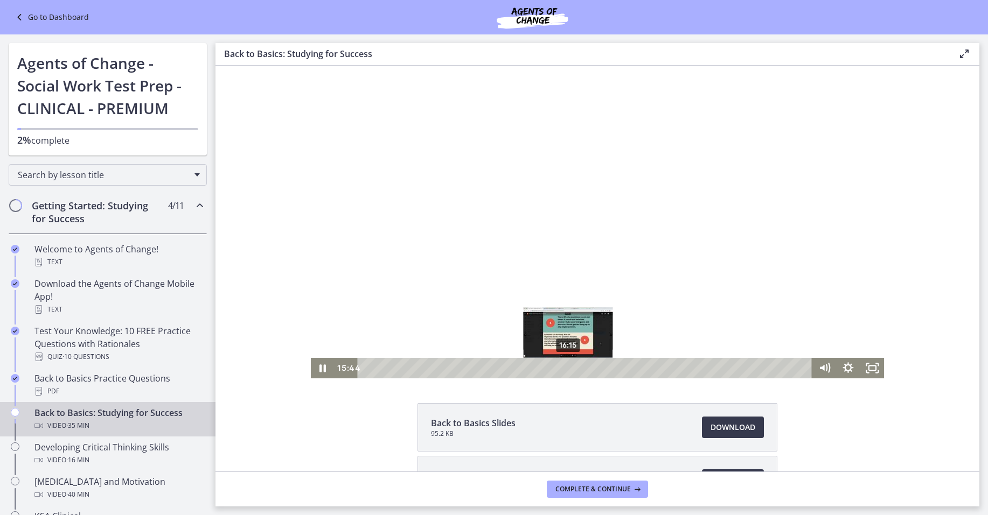
click at [566, 371] on div "16:15" at bounding box center [586, 368] width 440 height 20
click at [575, 370] on div "17:01" at bounding box center [586, 368] width 440 height 20
click at [584, 370] on div "17:51" at bounding box center [586, 368] width 440 height 20
click at [599, 370] on div "19:01" at bounding box center [586, 368] width 440 height 20
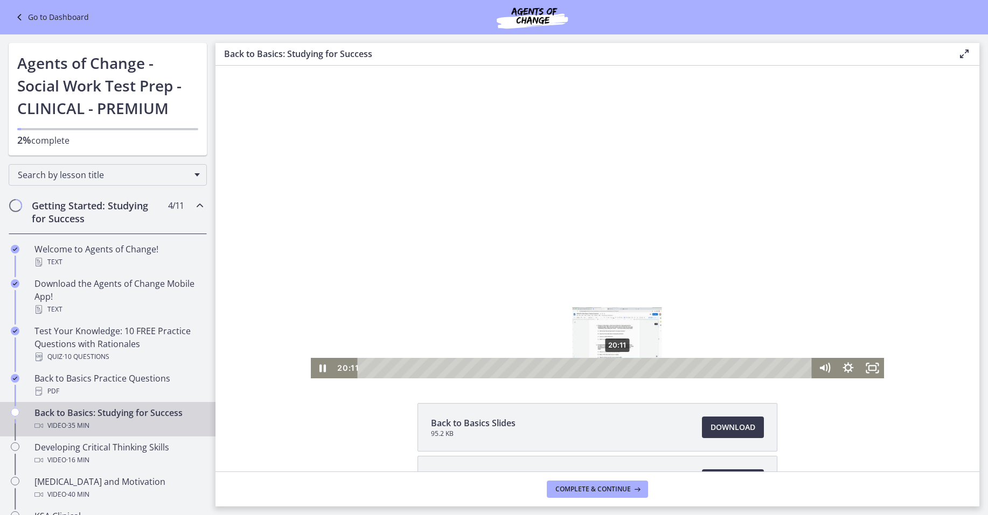
click at [614, 369] on div "20:11" at bounding box center [586, 368] width 440 height 20
click at [633, 369] on div "21:44" at bounding box center [586, 368] width 440 height 20
click at [656, 370] on div "23:36" at bounding box center [586, 368] width 440 height 20
click at [673, 370] on div "24:59" at bounding box center [586, 368] width 440 height 20
click at [686, 369] on div "26:01" at bounding box center [586, 368] width 440 height 20
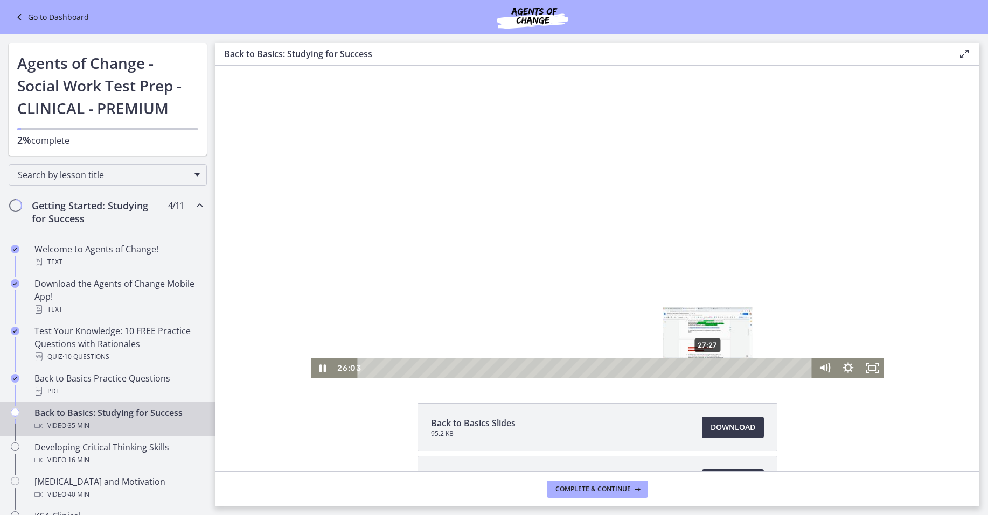
click at [704, 368] on div "27:27" at bounding box center [586, 368] width 440 height 20
click at [727, 369] on div "29:16" at bounding box center [586, 368] width 440 height 20
click at [741, 371] on div "30:29" at bounding box center [586, 368] width 440 height 20
click at [769, 371] on div "32:41" at bounding box center [586, 368] width 440 height 20
click at [782, 371] on div "33:41" at bounding box center [586, 368] width 440 height 20
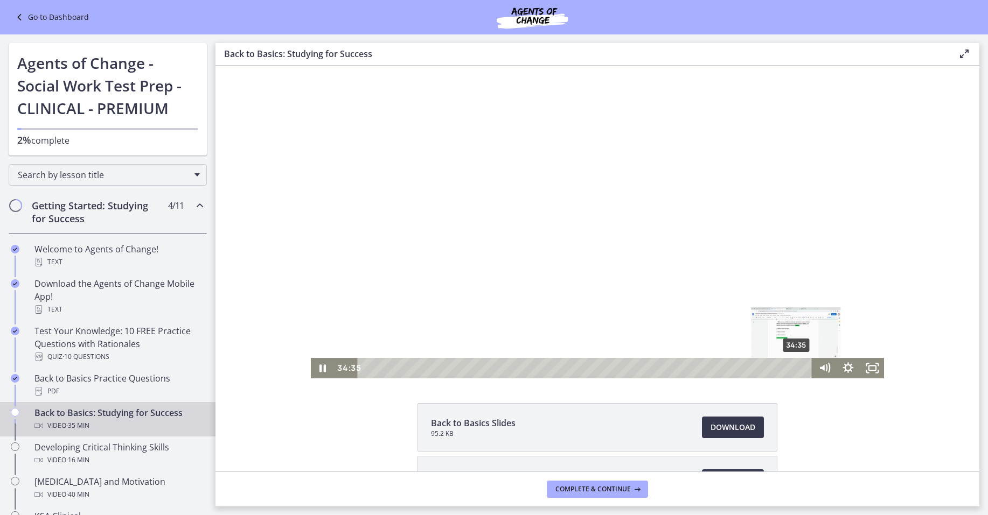
click at [793, 370] on div "34:35" at bounding box center [586, 368] width 440 height 20
click at [798, 369] on div "35:04" at bounding box center [586, 368] width 440 height 20
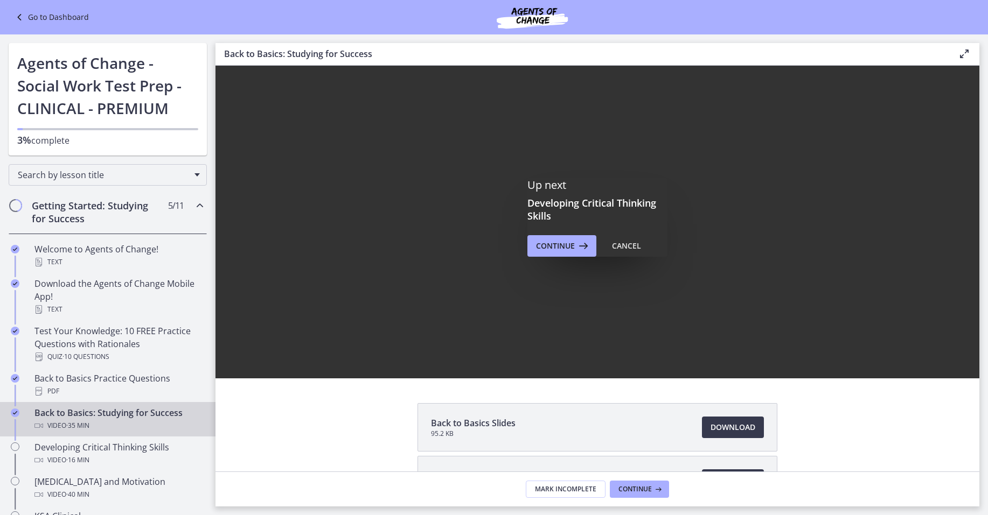
scroll to position [0, 0]
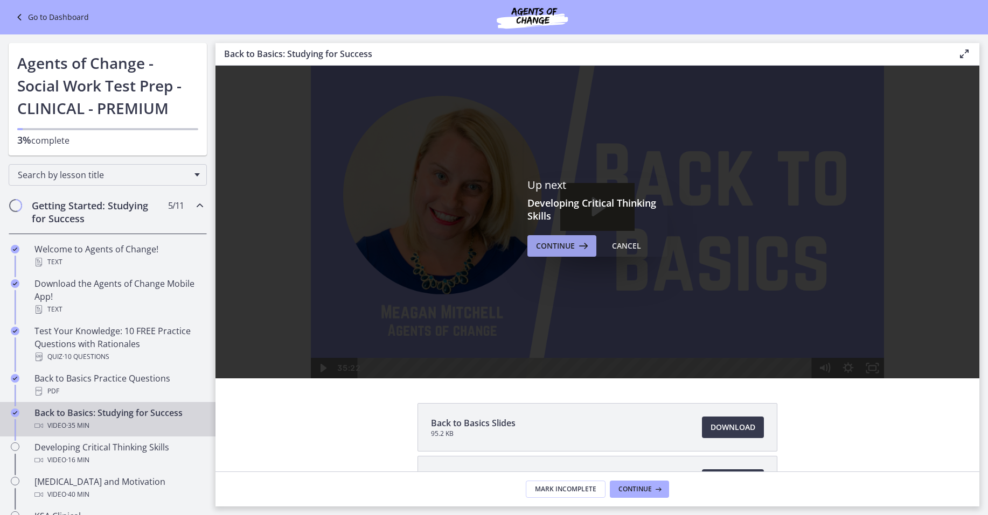
drag, startPoint x: 551, startPoint y: 232, endPoint x: 558, endPoint y: 237, distance: 8.5
click at [552, 232] on div "Up next Developing Critical Thinking Skills Continue Cancel" at bounding box center [597, 217] width 140 height 79
click at [557, 251] on span "Continue" at bounding box center [555, 246] width 39 height 13
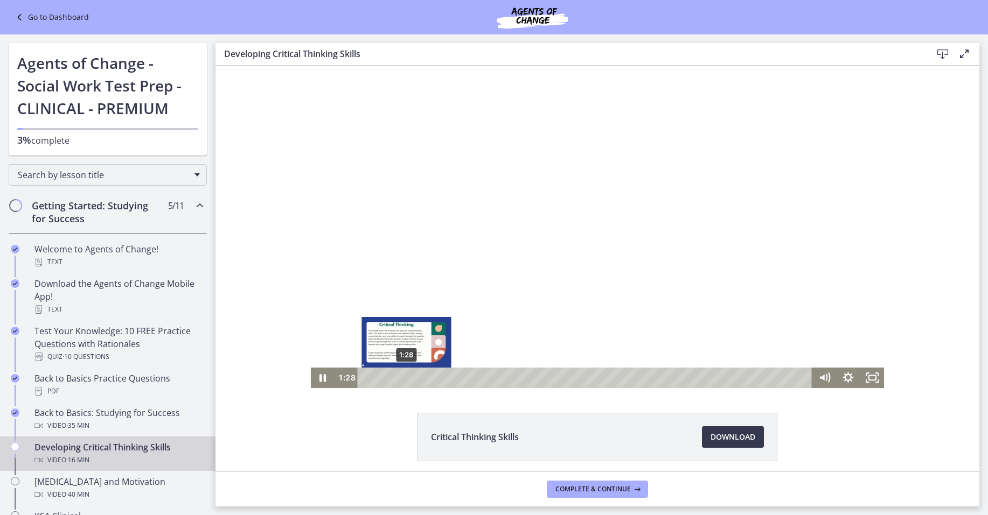
click at [402, 379] on div "1:28" at bounding box center [586, 378] width 440 height 20
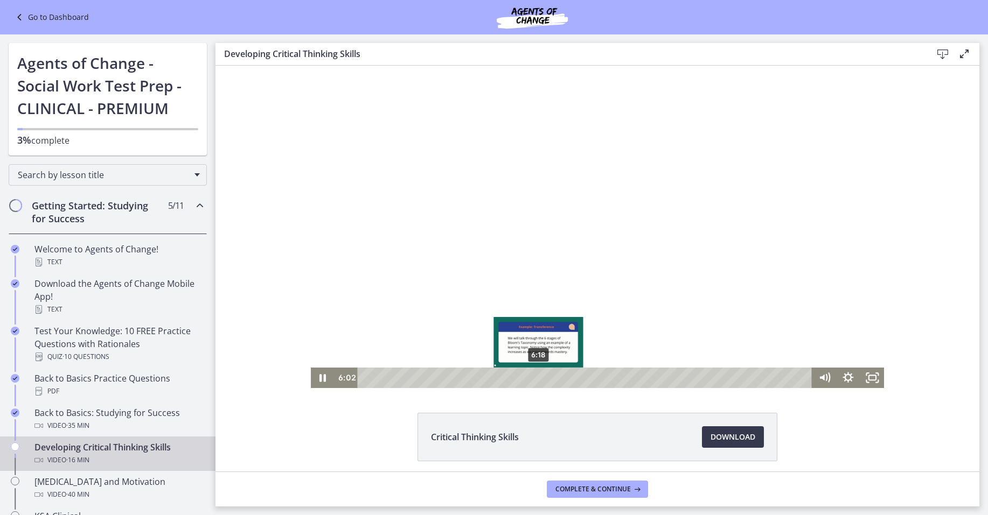
click at [535, 380] on div "6:18" at bounding box center [586, 378] width 440 height 20
click at [539, 379] on div "6:28" at bounding box center [586, 378] width 440 height 20
click at [552, 379] on div "6:55" at bounding box center [586, 378] width 440 height 20
click at [562, 379] on div "7:17" at bounding box center [586, 378] width 440 height 20
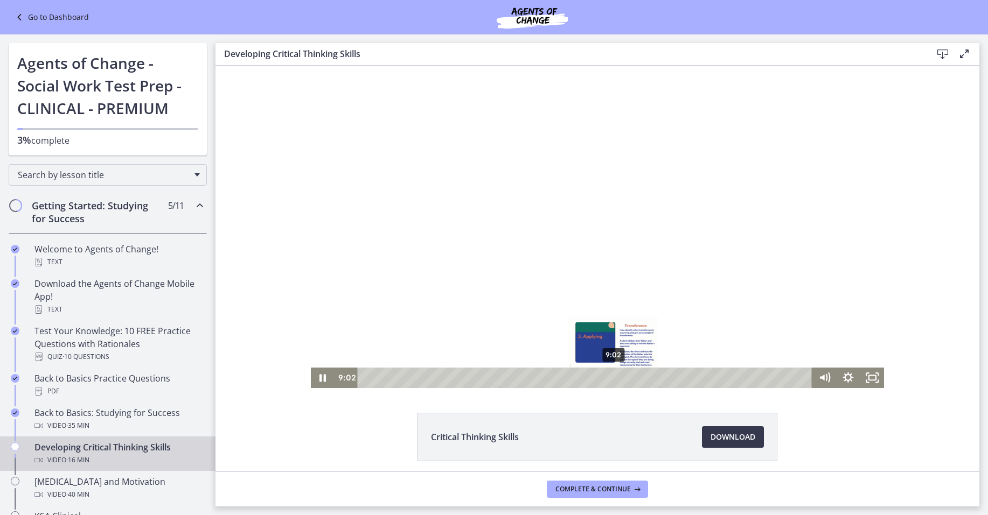
click at [610, 380] on div "9:02" at bounding box center [586, 378] width 440 height 20
click at [626, 378] on div "9:38" at bounding box center [586, 378] width 440 height 20
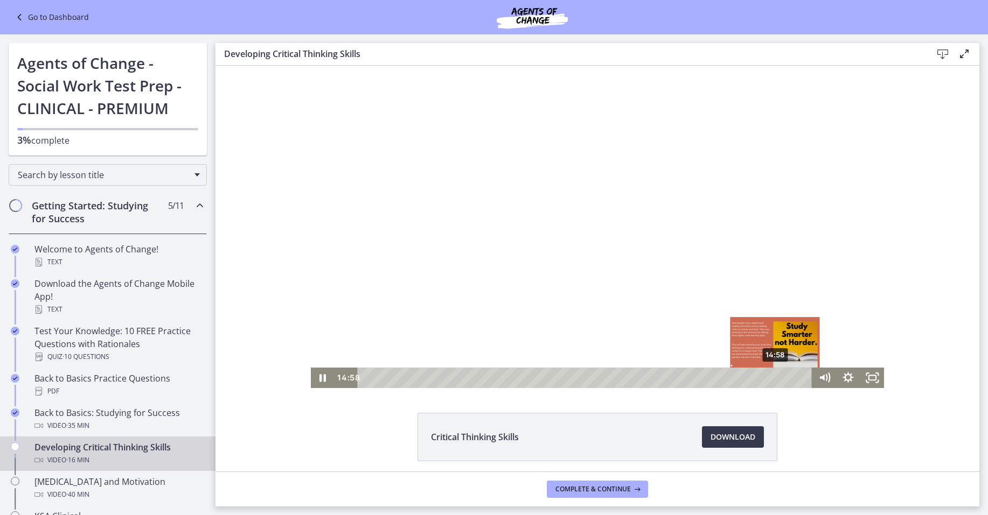
click at [772, 381] on div "14:58" at bounding box center [586, 378] width 440 height 20
click at [778, 380] on div "15:12" at bounding box center [586, 378] width 440 height 20
click at [785, 380] on div "15:26" at bounding box center [586, 378] width 440 height 20
click at [791, 380] on div "15:40" at bounding box center [586, 378] width 440 height 20
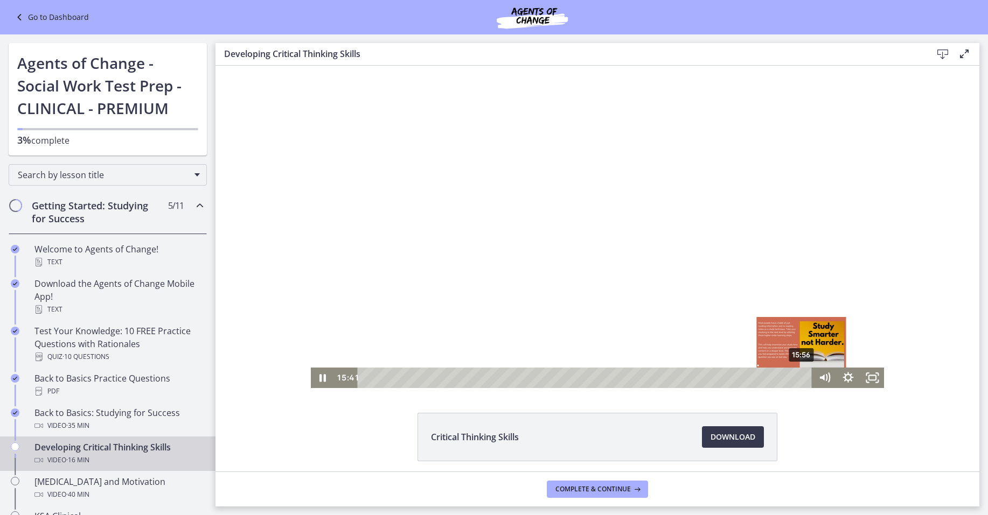
click at [798, 379] on div "15:56" at bounding box center [586, 378] width 440 height 20
click at [804, 378] on div "16:05" at bounding box center [586, 378] width 440 height 20
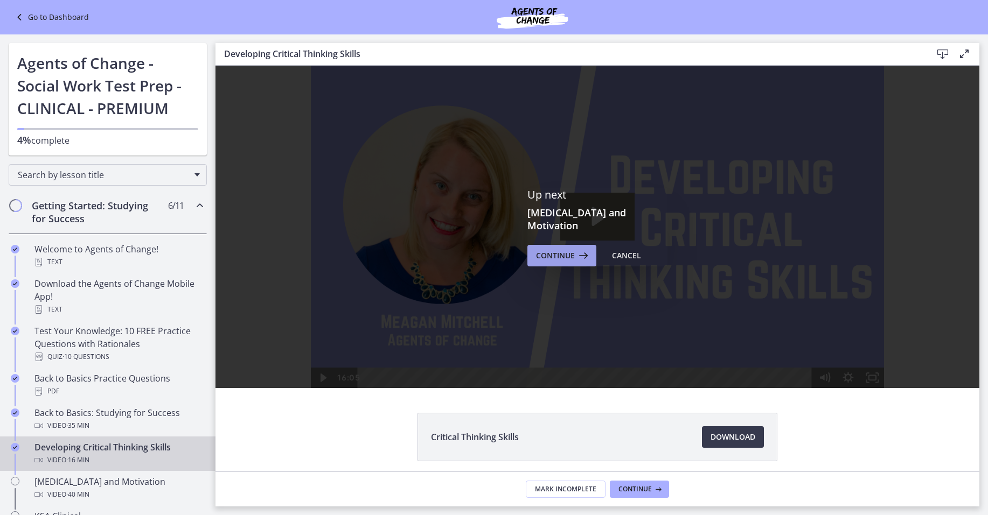
click at [563, 250] on span "Continue" at bounding box center [555, 255] width 39 height 13
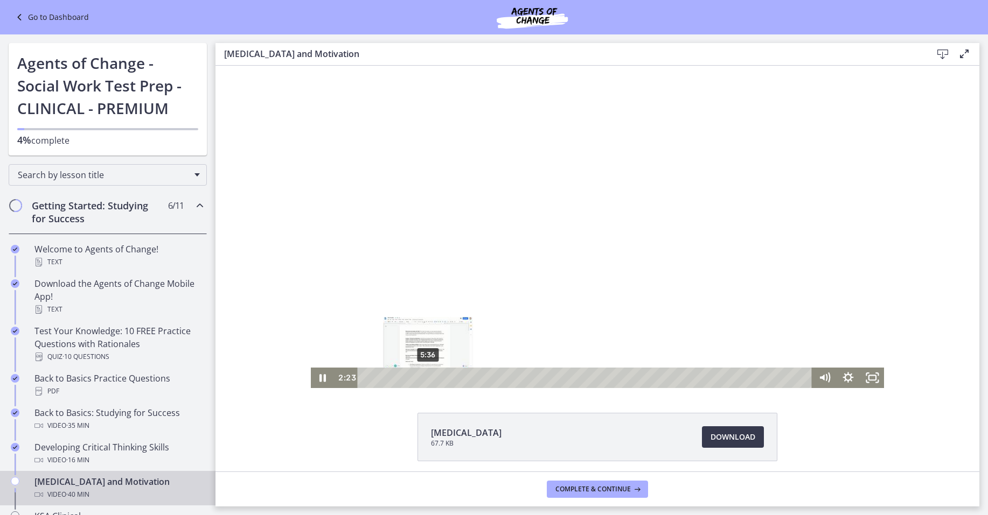
click at [424, 380] on div "5:36" at bounding box center [586, 378] width 440 height 20
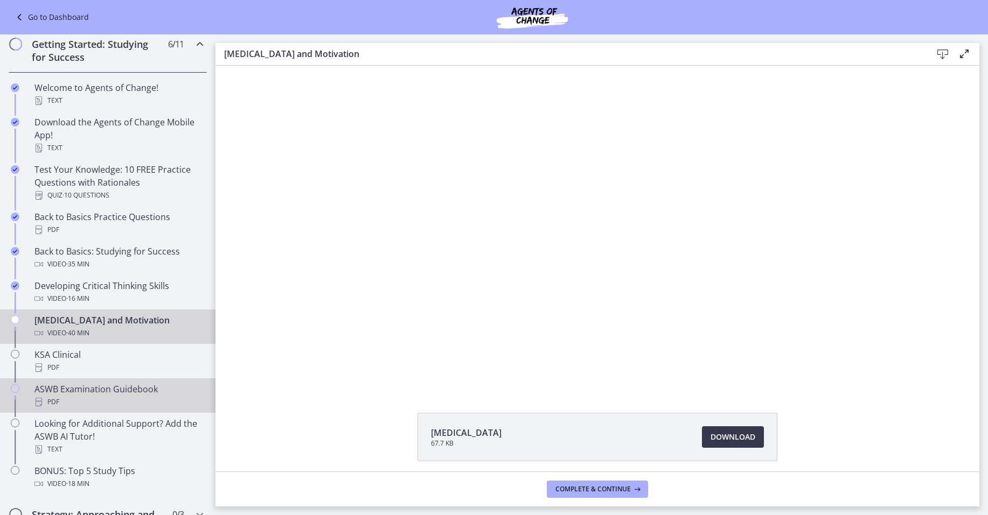
scroll to position [162, 0]
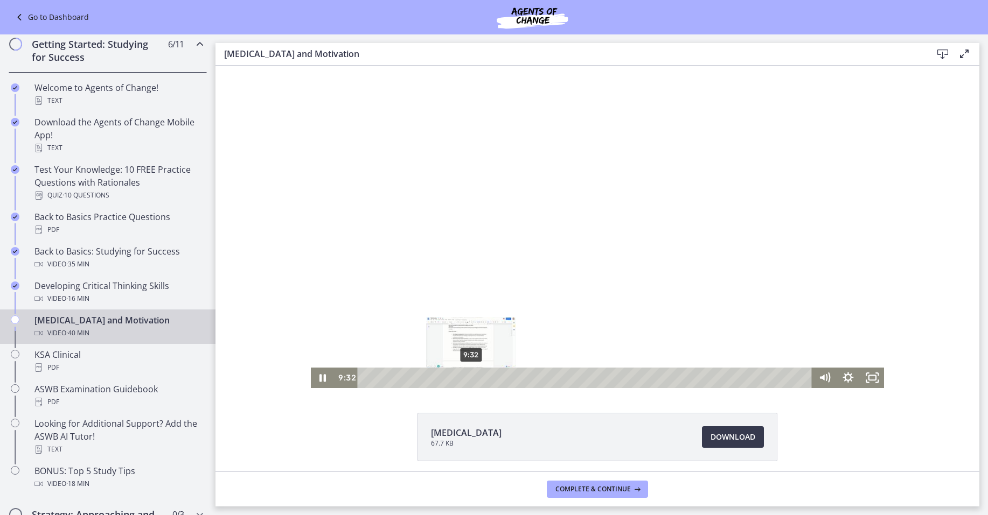
click at [466, 379] on div "9:32" at bounding box center [586, 378] width 440 height 20
click at [497, 379] on div "12:13" at bounding box center [586, 378] width 440 height 20
click at [548, 377] on div "16:53" at bounding box center [586, 378] width 440 height 20
click at [609, 376] on div "22:25" at bounding box center [586, 378] width 440 height 20
click at [754, 375] on div "35:39" at bounding box center [586, 378] width 440 height 20
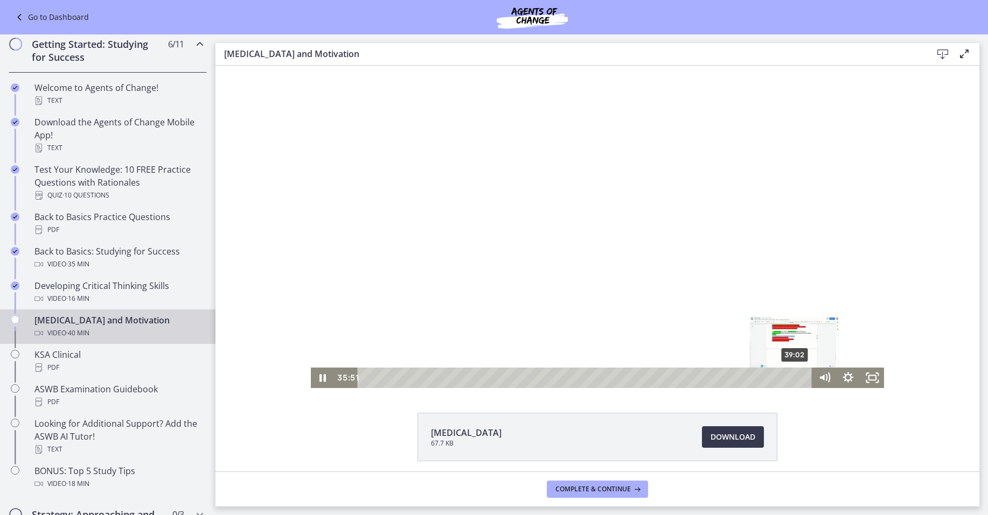
click at [792, 379] on div "39:02" at bounding box center [586, 378] width 440 height 20
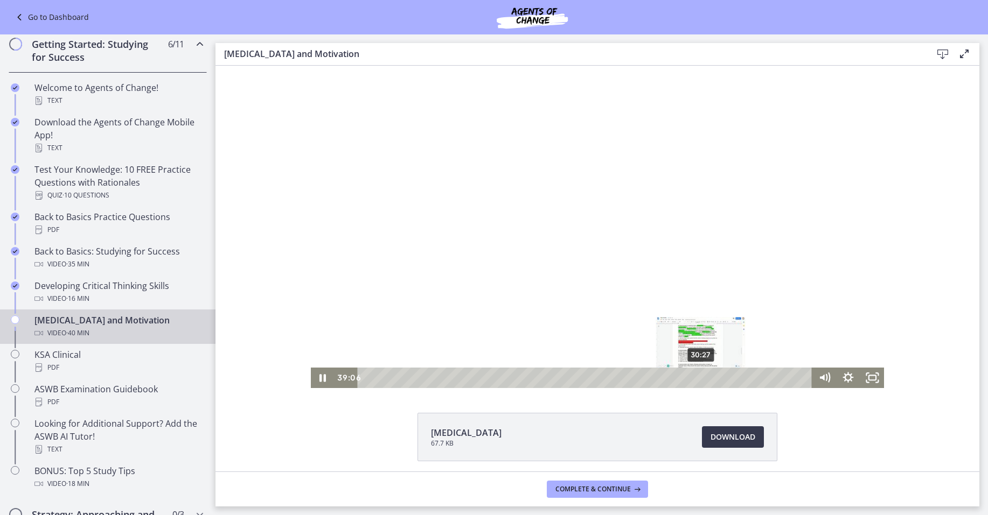
click at [696, 381] on div "30:27" at bounding box center [586, 378] width 440 height 20
click at [669, 380] on div "27:54" at bounding box center [586, 378] width 440 height 20
click at [768, 378] on div "36:52" at bounding box center [586, 378] width 440 height 20
click at [775, 378] on div "37:30" at bounding box center [586, 378] width 440 height 20
click at [778, 378] on div "37:48" at bounding box center [586, 378] width 440 height 20
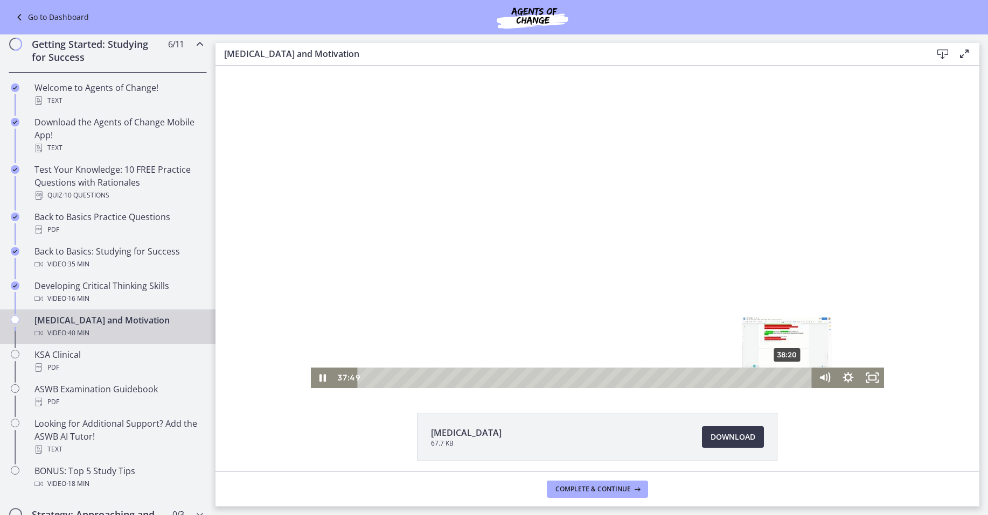
click at [784, 378] on div "38:20" at bounding box center [586, 378] width 440 height 20
click at [794, 378] on div "39:16" at bounding box center [586, 378] width 440 height 20
click at [800, 379] on div "39:52" at bounding box center [586, 378] width 440 height 20
click at [804, 379] on div "40:03" at bounding box center [586, 378] width 440 height 20
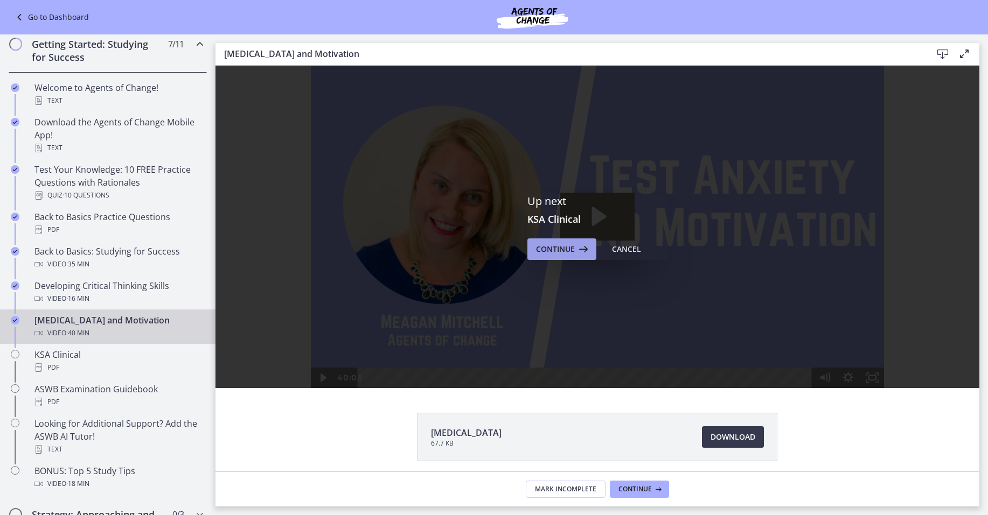
scroll to position [0, 0]
click at [555, 243] on span "Continue" at bounding box center [555, 249] width 39 height 13
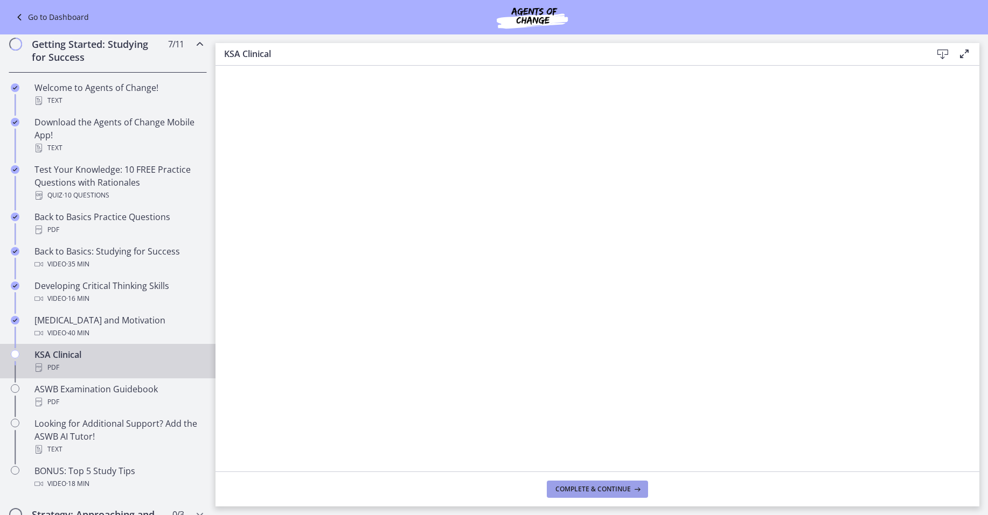
click at [605, 485] on span "Complete & continue" at bounding box center [592, 489] width 75 height 9
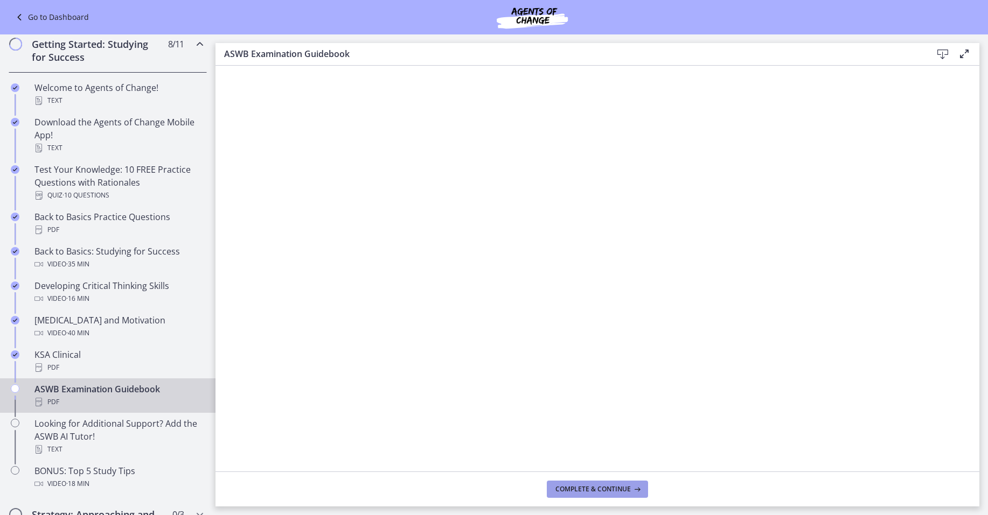
click at [581, 489] on span "Complete & continue" at bounding box center [592, 489] width 75 height 9
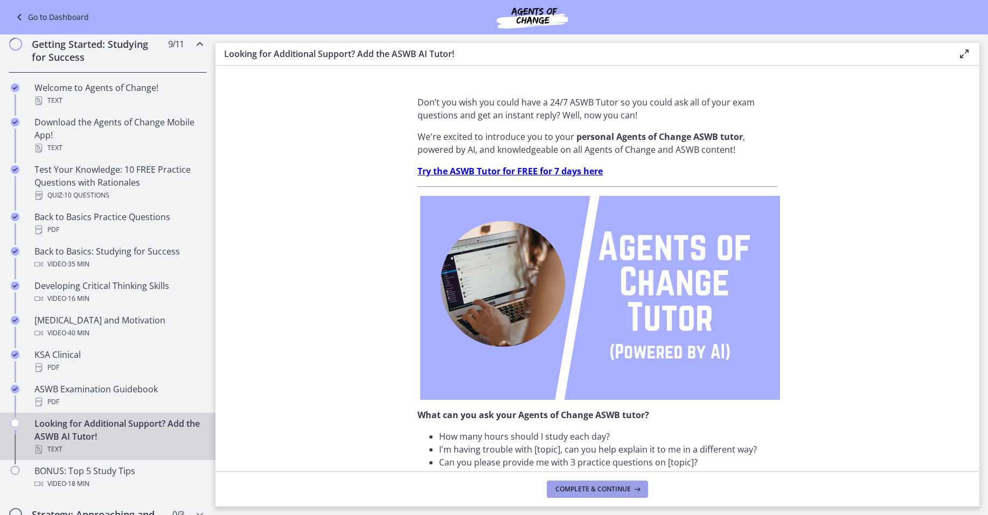
click at [588, 491] on span "Complete & continue" at bounding box center [592, 489] width 75 height 9
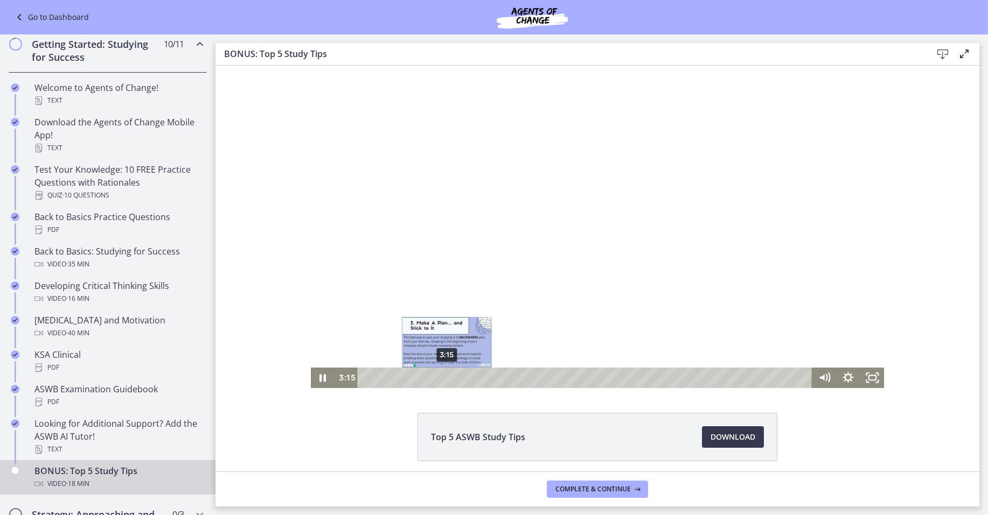
click at [443, 376] on div "3:15" at bounding box center [586, 378] width 440 height 20
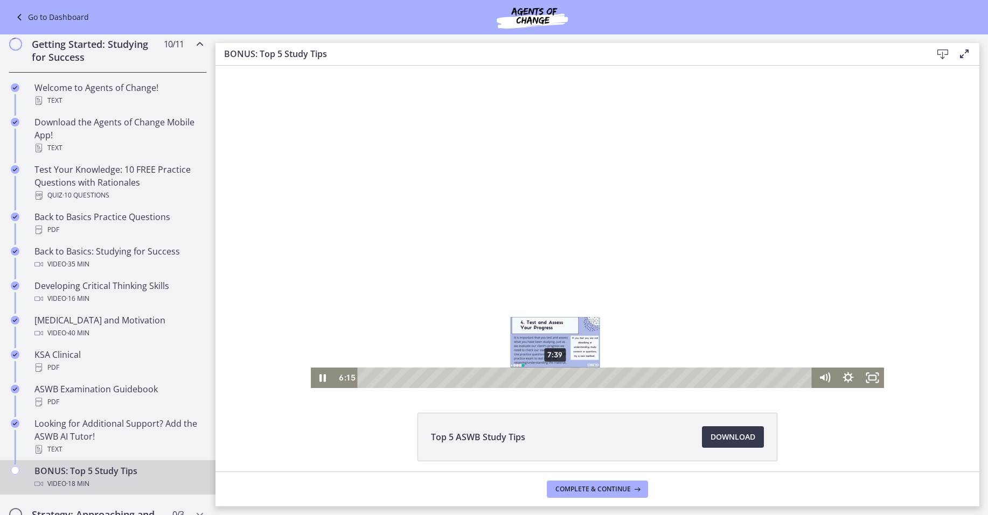
click at [552, 377] on div "7:39" at bounding box center [586, 378] width 440 height 20
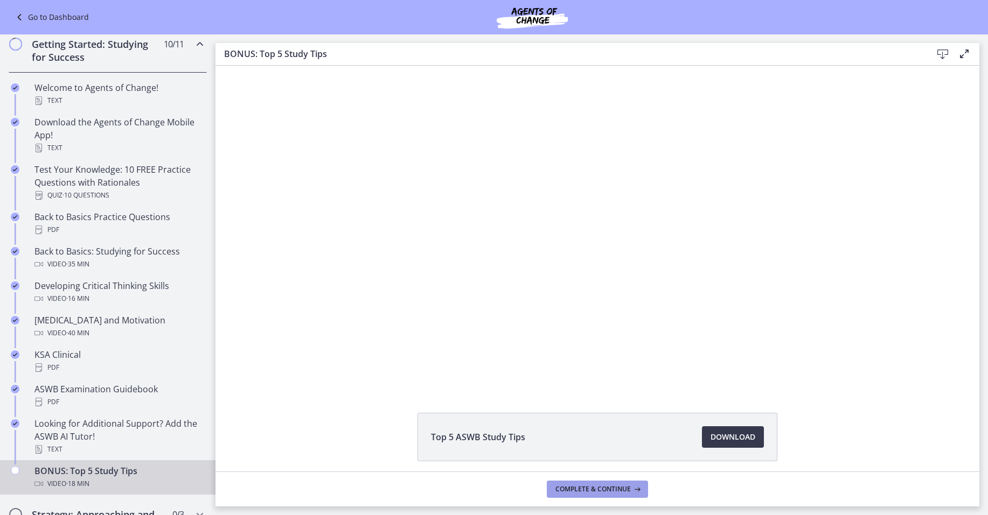
click at [585, 489] on span "Complete & continue" at bounding box center [592, 489] width 75 height 9
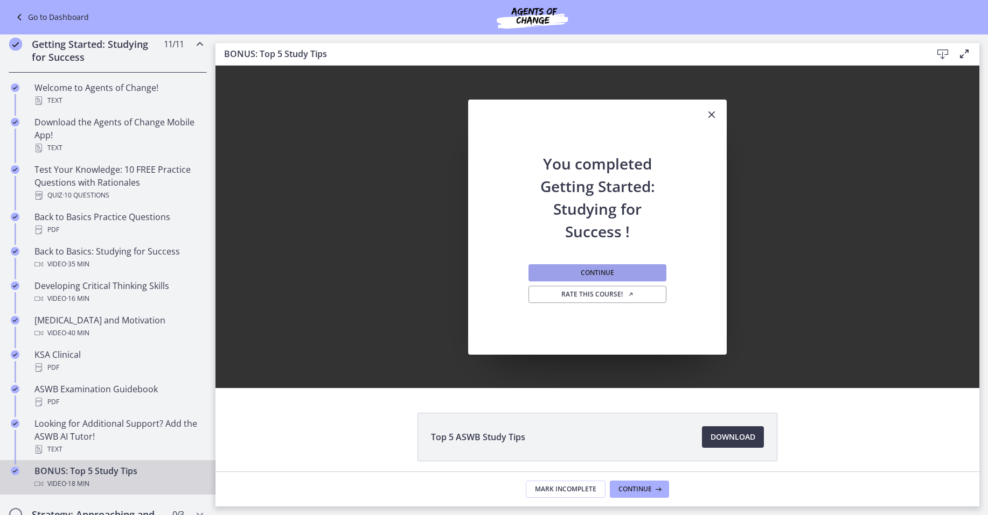
click at [593, 274] on span "Continue" at bounding box center [597, 273] width 33 height 9
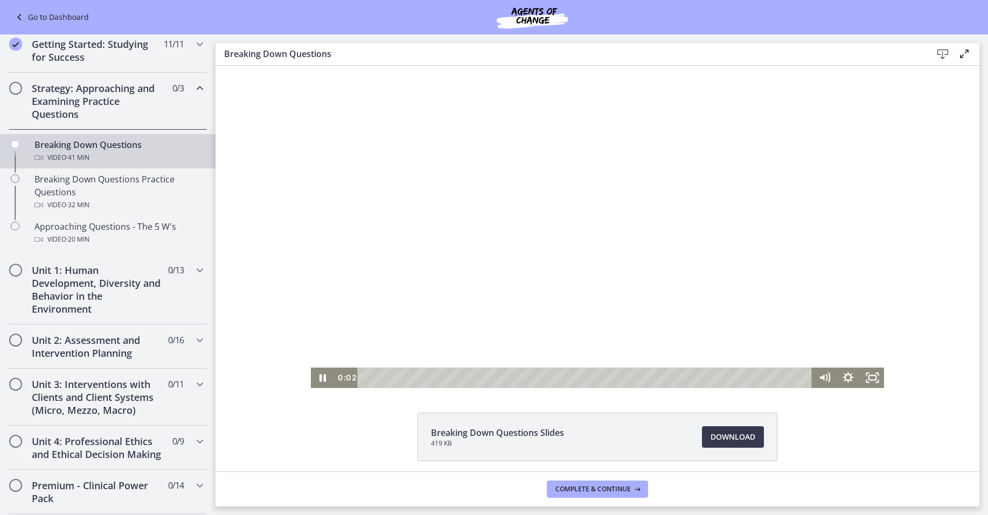
scroll to position [14, 0]
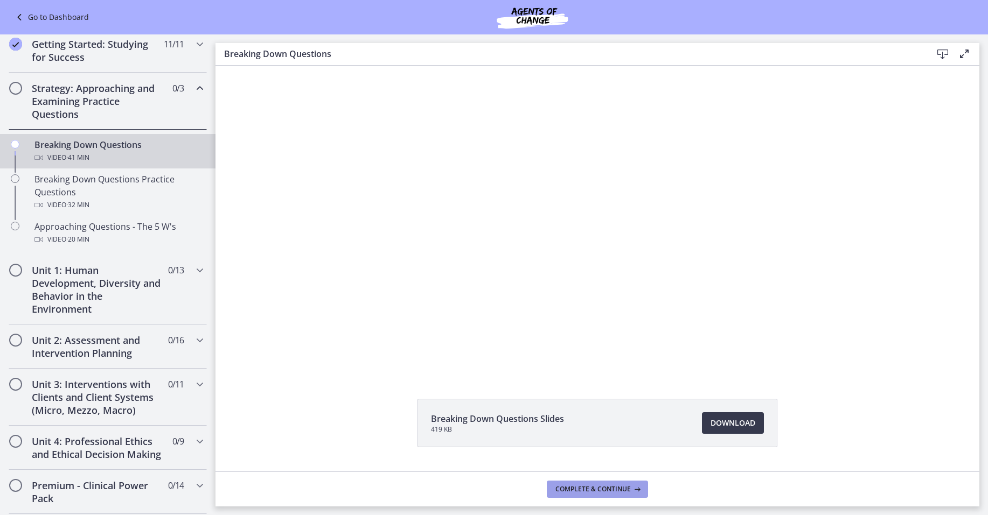
click at [570, 487] on span "Complete & continue" at bounding box center [592, 489] width 75 height 9
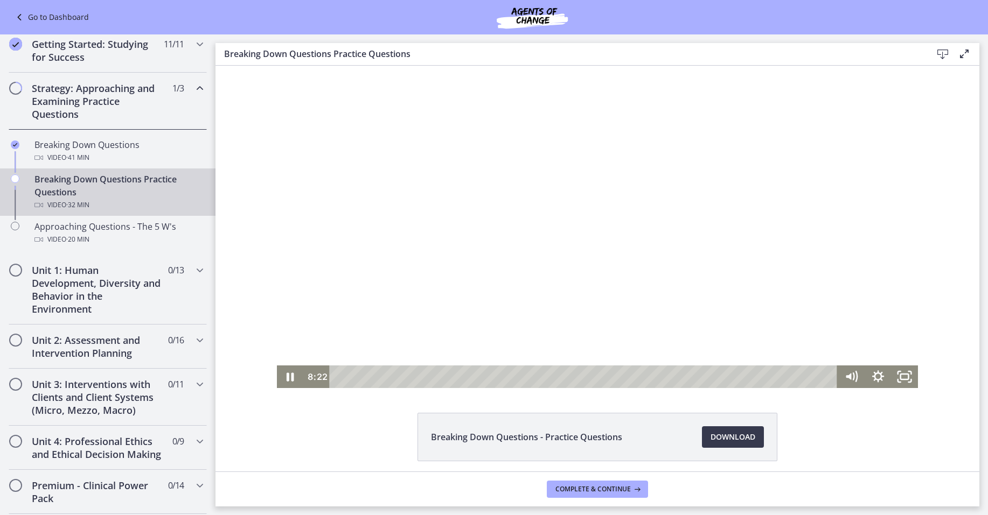
scroll to position [41, 0]
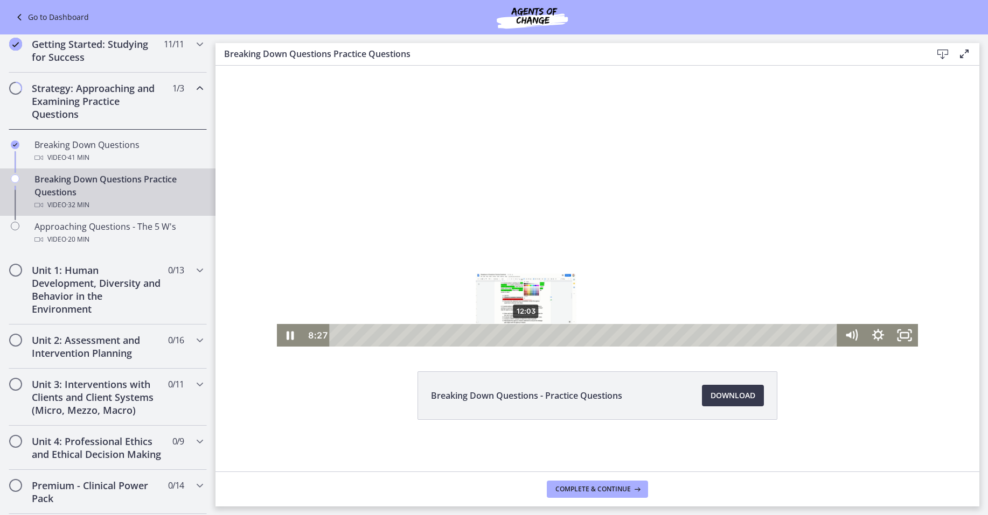
click at [522, 337] on div "12:03" at bounding box center [585, 335] width 492 height 23
click at [568, 335] on div "15:02" at bounding box center [585, 335] width 492 height 23
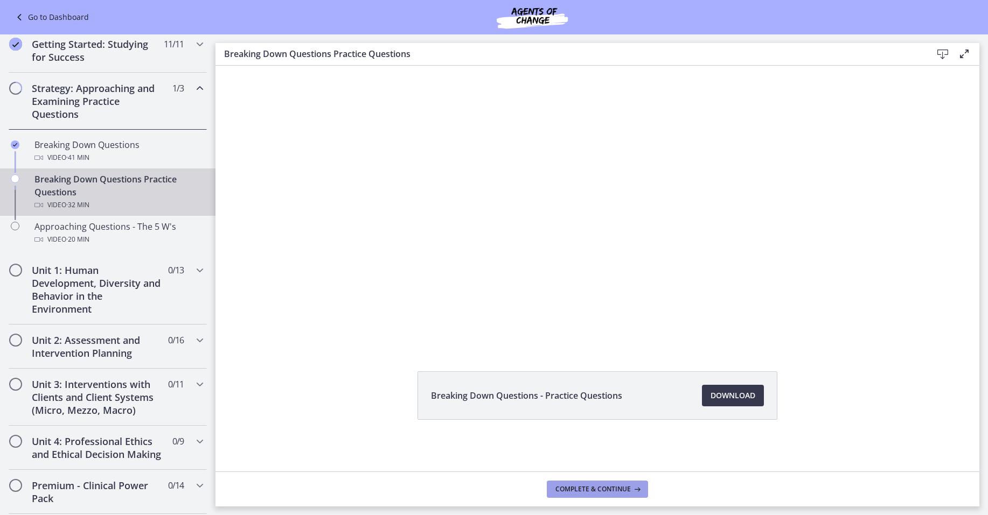
click at [584, 491] on span "Complete & continue" at bounding box center [592, 489] width 75 height 9
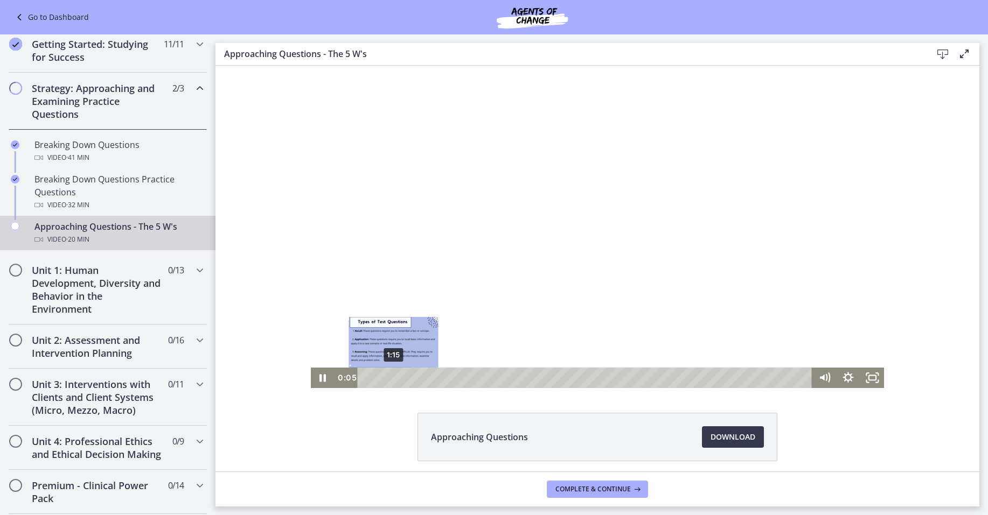
click at [389, 377] on div "1:15" at bounding box center [586, 378] width 440 height 20
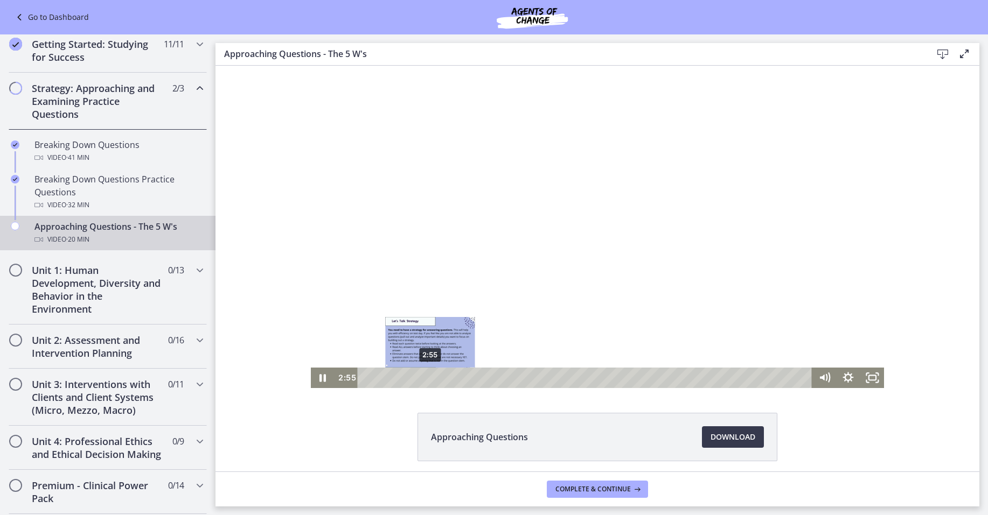
click at [426, 378] on div "2:55" at bounding box center [586, 378] width 440 height 20
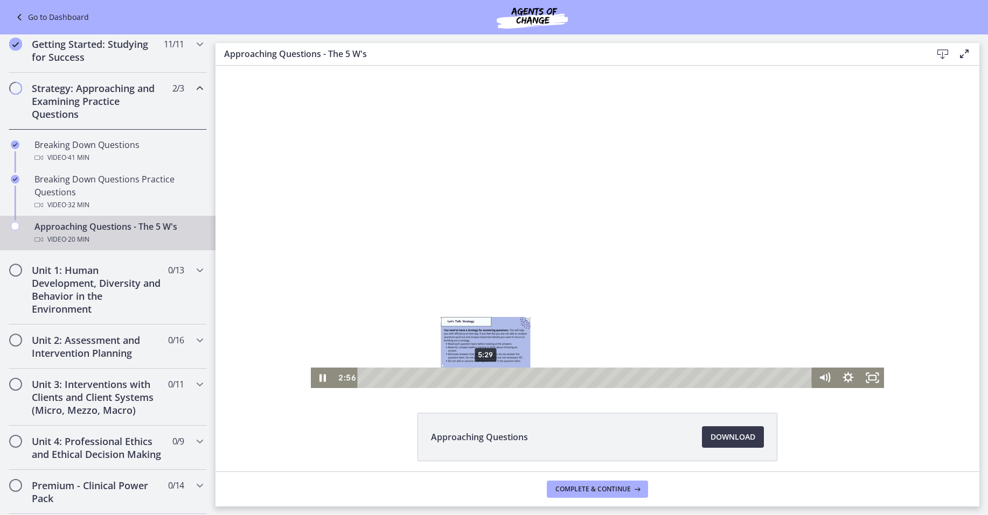
click at [482, 381] on div "5:29" at bounding box center [586, 378] width 440 height 20
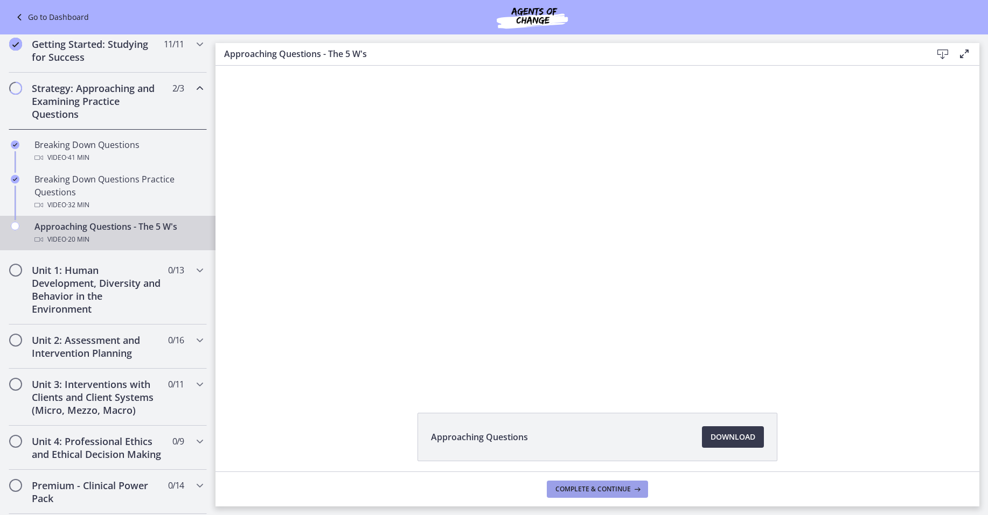
click at [623, 495] on button "Complete & continue" at bounding box center [597, 489] width 101 height 17
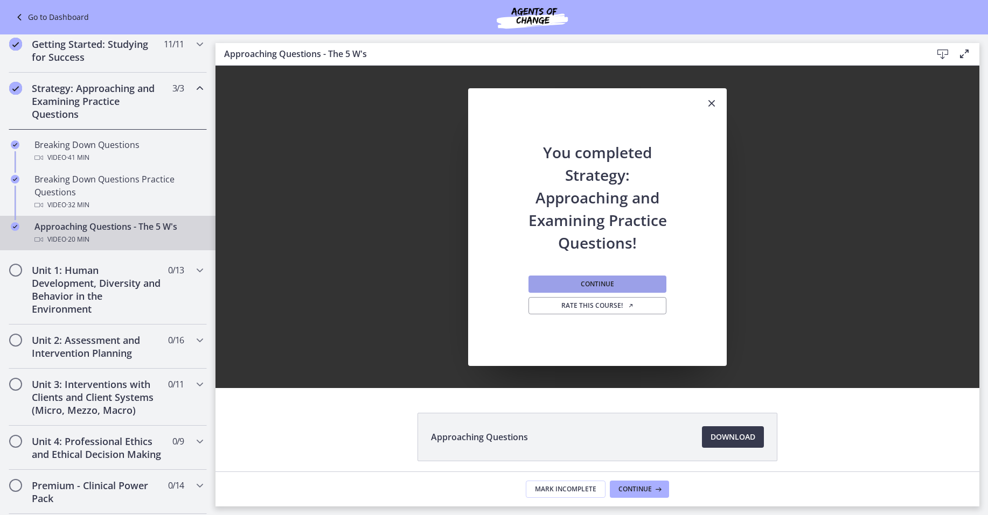
click at [615, 290] on button "Continue" at bounding box center [597, 284] width 138 height 17
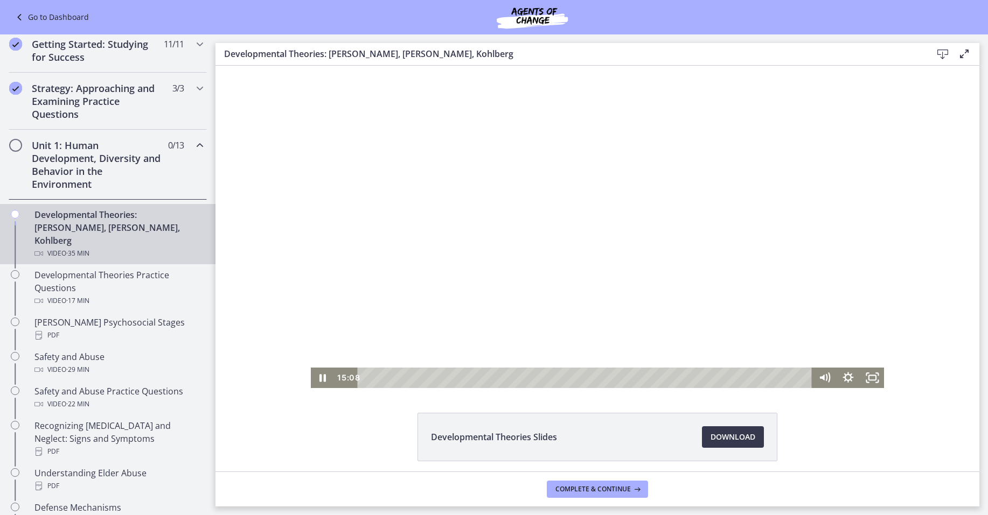
scroll to position [2, 0]
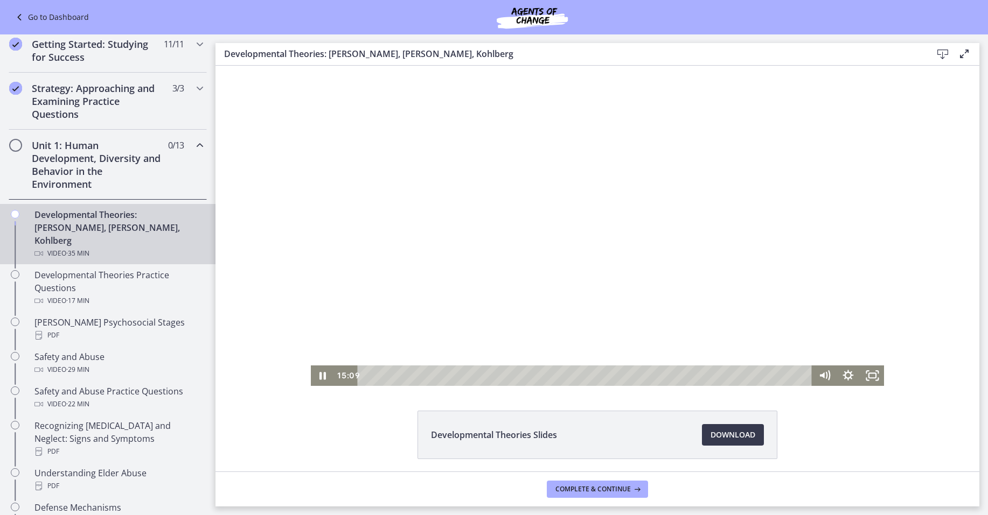
click at [567, 378] on div "Playbar" at bounding box center [586, 376] width 440 height 20
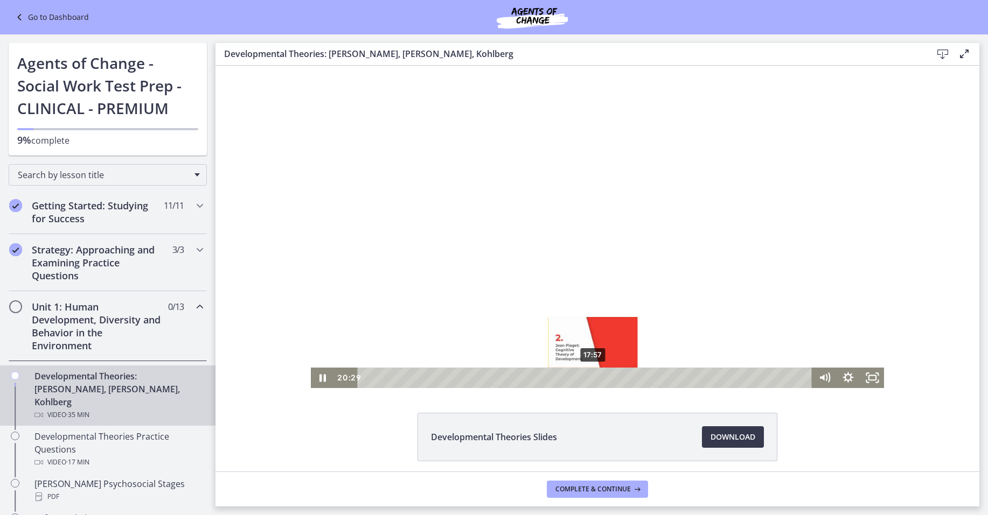
scroll to position [2, 0]
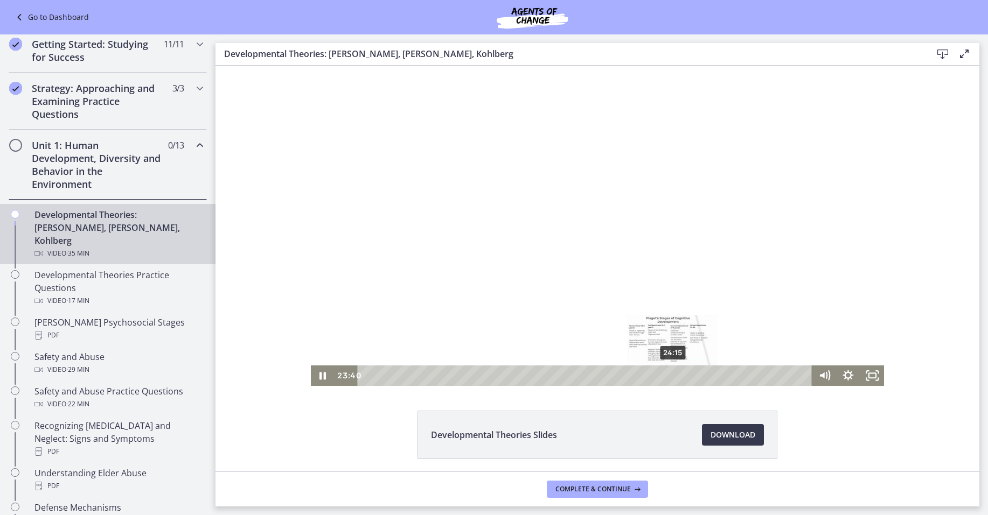
click at [669, 377] on div "24:15" at bounding box center [586, 376] width 440 height 20
click at [677, 378] on div "24:54" at bounding box center [586, 376] width 440 height 20
click at [681, 378] on div "25:14" at bounding box center [586, 376] width 440 height 20
click at [689, 377] on div "25:52" at bounding box center [586, 376] width 440 height 20
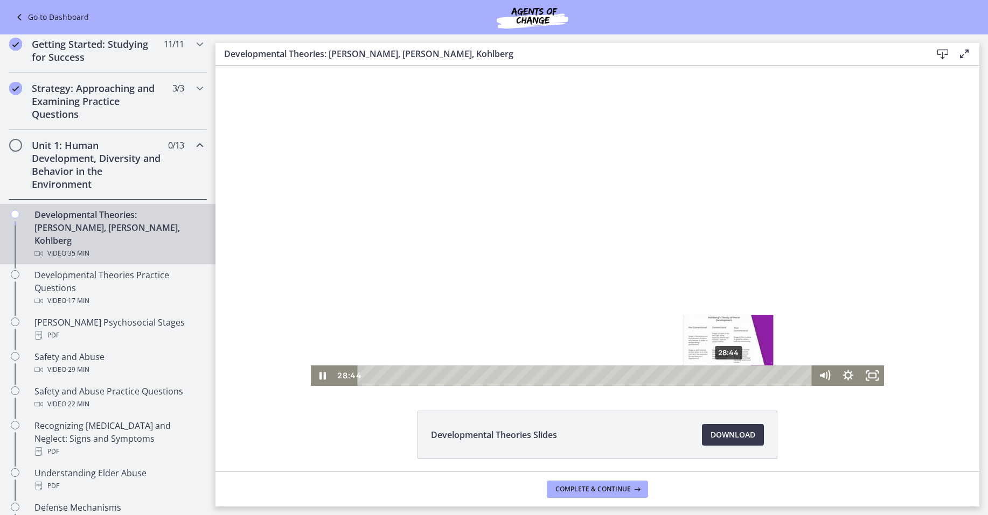
click at [726, 375] on div "28:44" at bounding box center [586, 376] width 440 height 20
click at [730, 376] on div "29:07" at bounding box center [586, 376] width 440 height 20
click at [736, 377] on div "29:32" at bounding box center [586, 376] width 440 height 20
click at [747, 378] on div "30:23" at bounding box center [586, 376] width 440 height 20
click at [758, 377] on div "31:20" at bounding box center [586, 376] width 440 height 20
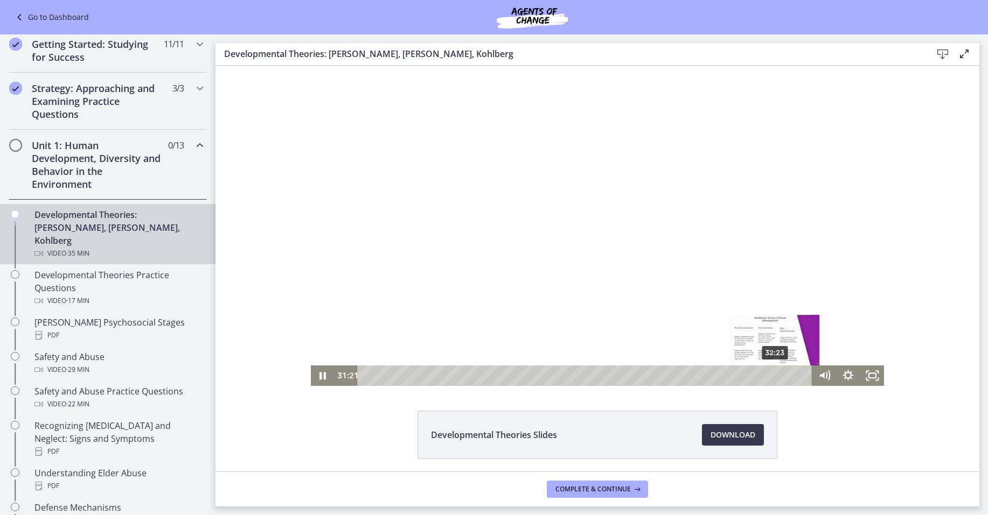
click at [773, 376] on div "32:23" at bounding box center [586, 376] width 440 height 20
click at [784, 375] on div "33:20" at bounding box center [586, 376] width 440 height 20
click at [798, 374] on div "34:26" at bounding box center [586, 376] width 440 height 20
click at [802, 375] on div "34:47" at bounding box center [586, 376] width 440 height 20
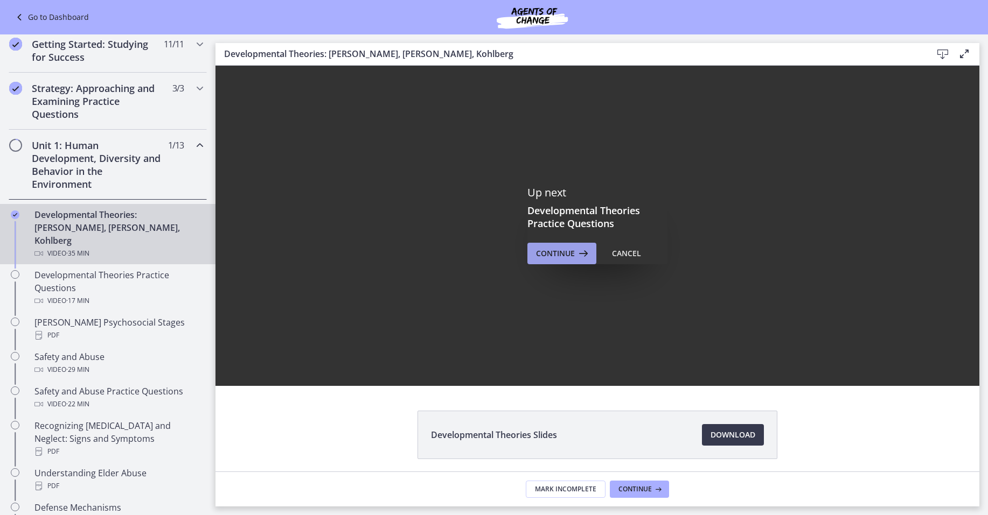
click at [565, 258] on span "Continue" at bounding box center [555, 253] width 39 height 13
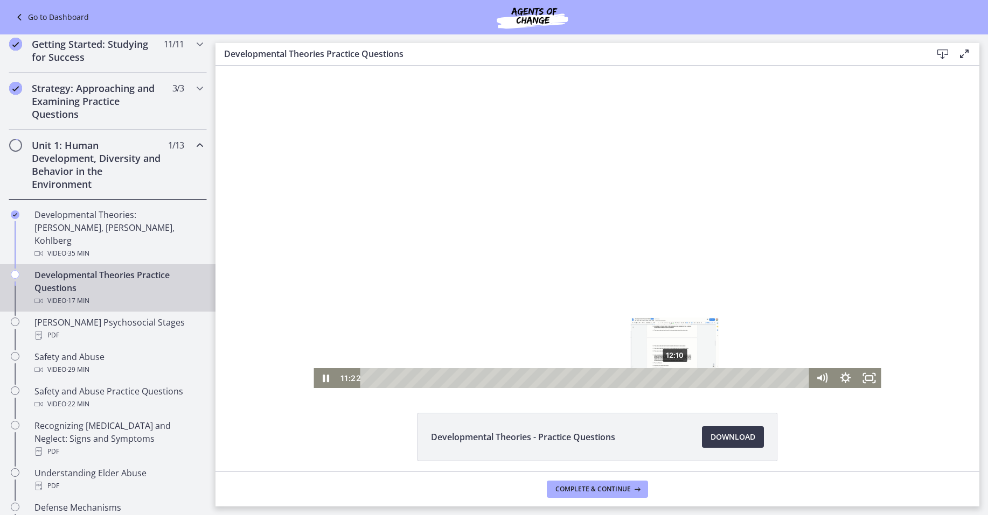
click at [671, 380] on div "12:10" at bounding box center [586, 378] width 435 height 20
click at [687, 378] on div "12:47" at bounding box center [586, 378] width 435 height 20
click at [698, 378] on div "13:13" at bounding box center [586, 378] width 435 height 20
click at [706, 379] on div "13:32" at bounding box center [586, 378] width 435 height 20
click at [728, 380] on div "14:25" at bounding box center [586, 378] width 435 height 20
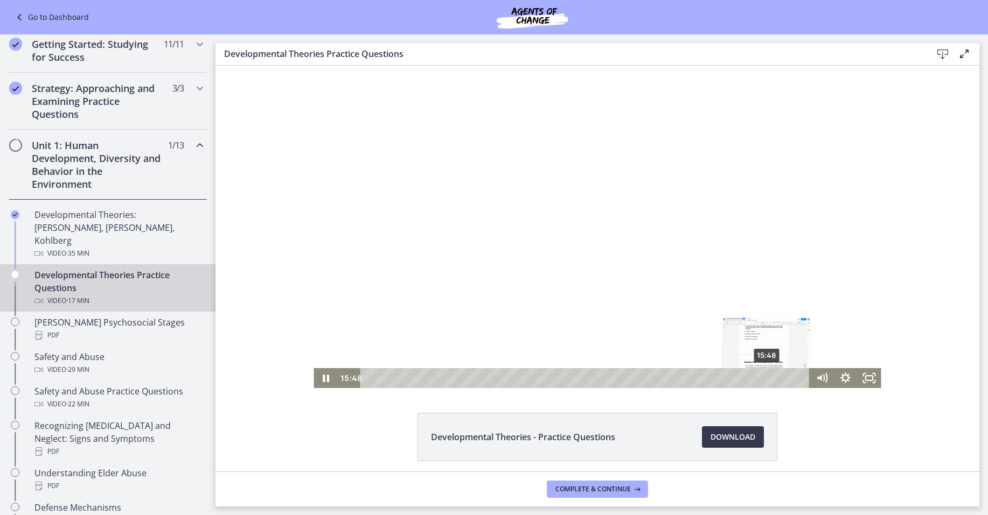
click at [763, 381] on div "15:48" at bounding box center [586, 378] width 435 height 20
click at [771, 380] on div "16:07" at bounding box center [586, 378] width 435 height 20
click at [781, 380] on div "16:29" at bounding box center [586, 378] width 435 height 20
click at [796, 378] on div "17:05" at bounding box center [586, 378] width 435 height 20
click at [802, 378] on div "17:16" at bounding box center [586, 378] width 435 height 20
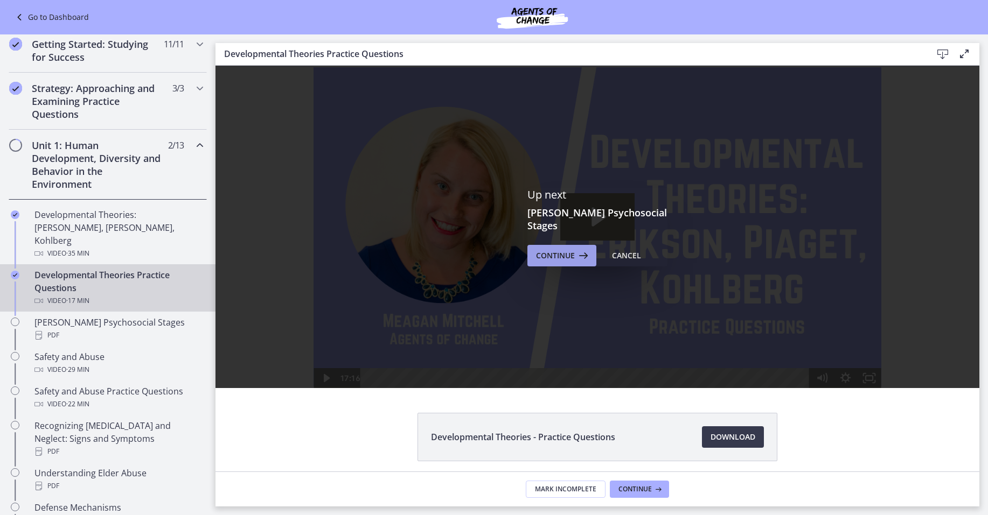
click at [566, 249] on span "Continue" at bounding box center [555, 255] width 39 height 13
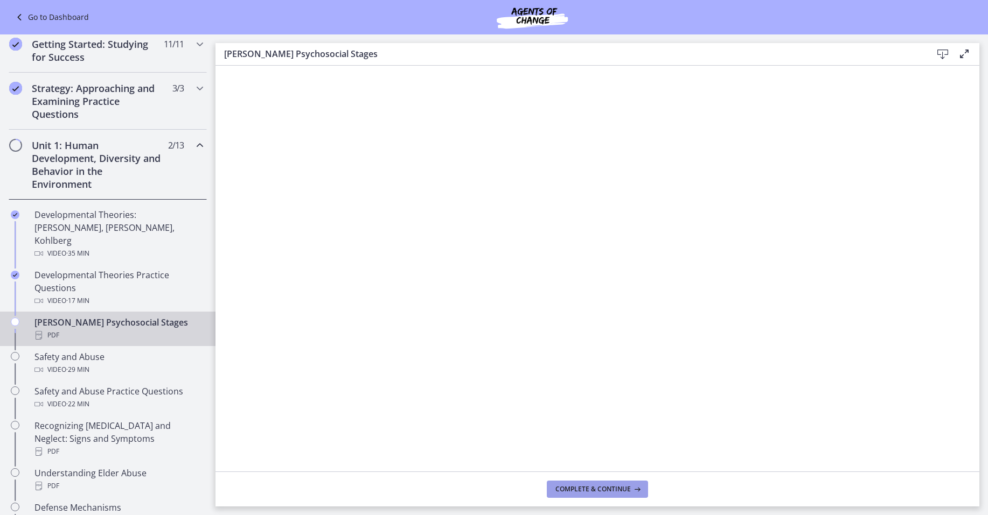
click at [591, 491] on span "Complete & continue" at bounding box center [592, 489] width 75 height 9
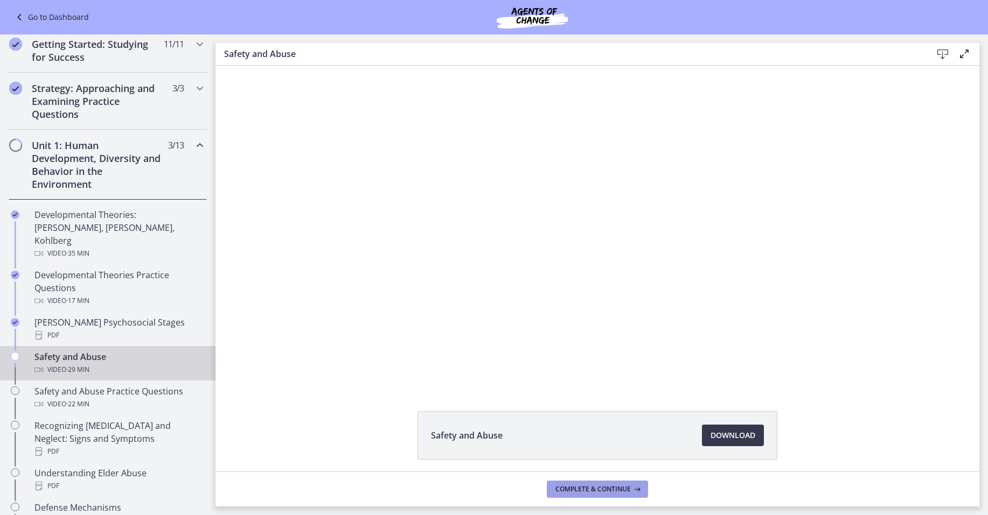
scroll to position [2, 0]
click at [597, 492] on span "Complete & continue" at bounding box center [592, 489] width 75 height 9
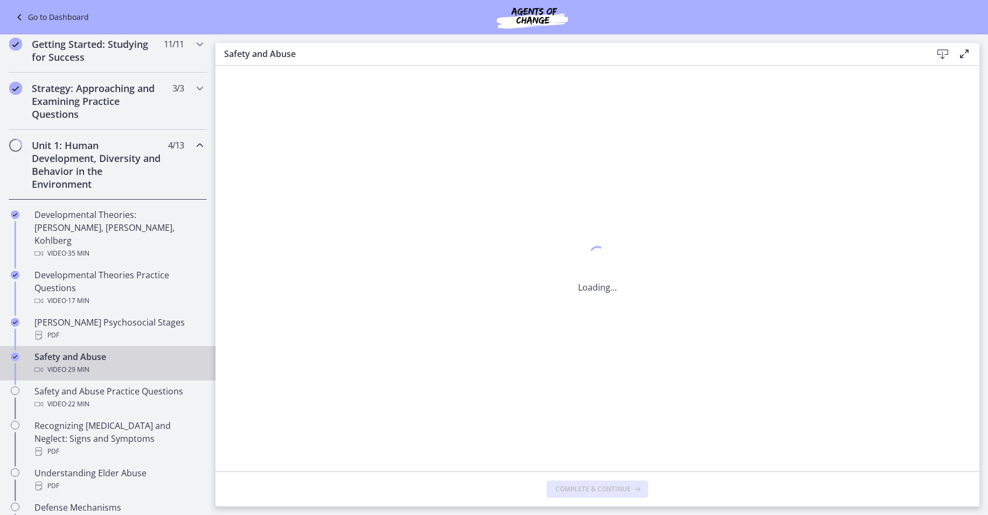
scroll to position [0, 0]
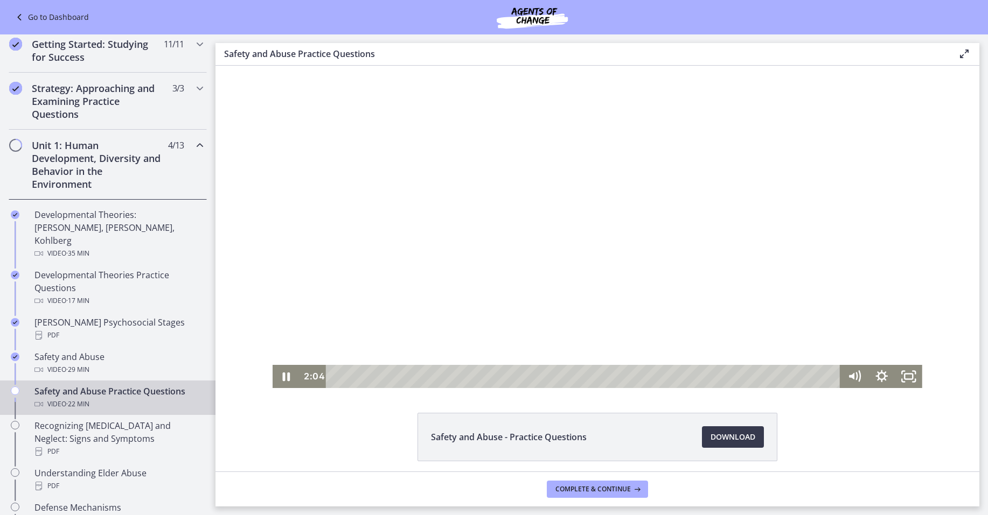
click at [385, 378] on div "Playbar" at bounding box center [585, 376] width 498 height 23
click at [394, 377] on div "2:42" at bounding box center [585, 376] width 498 height 23
click at [413, 374] on div "3:32" at bounding box center [585, 376] width 498 height 23
click at [427, 377] on div "4:10" at bounding box center [585, 376] width 498 height 23
click at [442, 376] on div "4:48" at bounding box center [585, 376] width 498 height 23
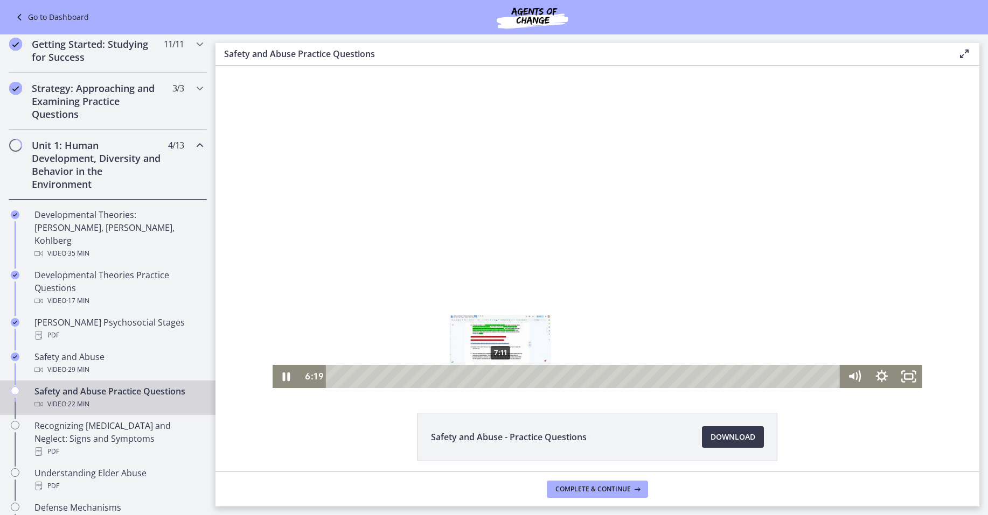
click at [497, 380] on div "7:11" at bounding box center [585, 376] width 498 height 23
click at [507, 379] on div "7:40" at bounding box center [585, 376] width 498 height 23
click at [517, 375] on div "8:04" at bounding box center [585, 376] width 498 height 23
click at [529, 377] on div "8:37" at bounding box center [585, 376] width 498 height 23
click at [550, 377] on div "9:31" at bounding box center [585, 376] width 498 height 23
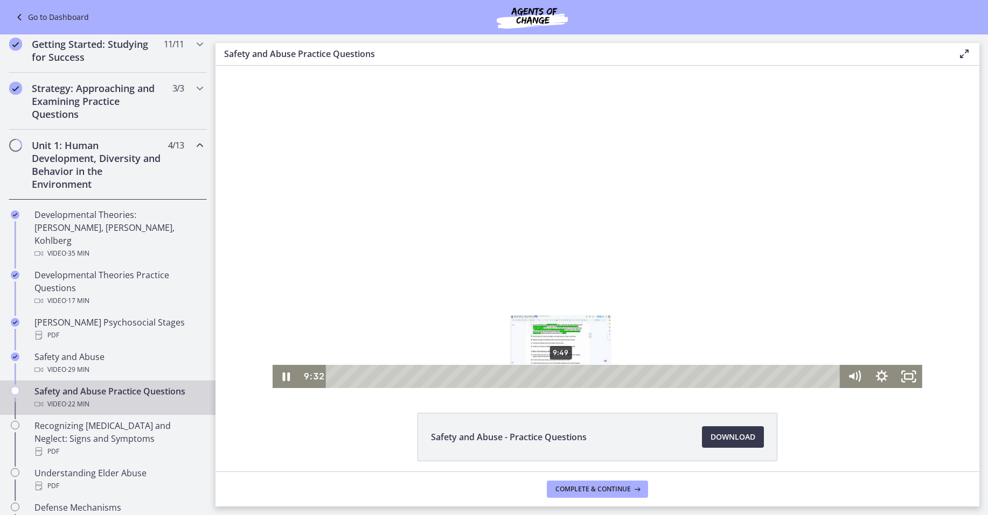
click at [557, 377] on div "9:49" at bounding box center [585, 376] width 498 height 23
click at [578, 380] on div "10:44" at bounding box center [585, 376] width 498 height 23
click at [591, 379] on div "11:18" at bounding box center [585, 376] width 498 height 23
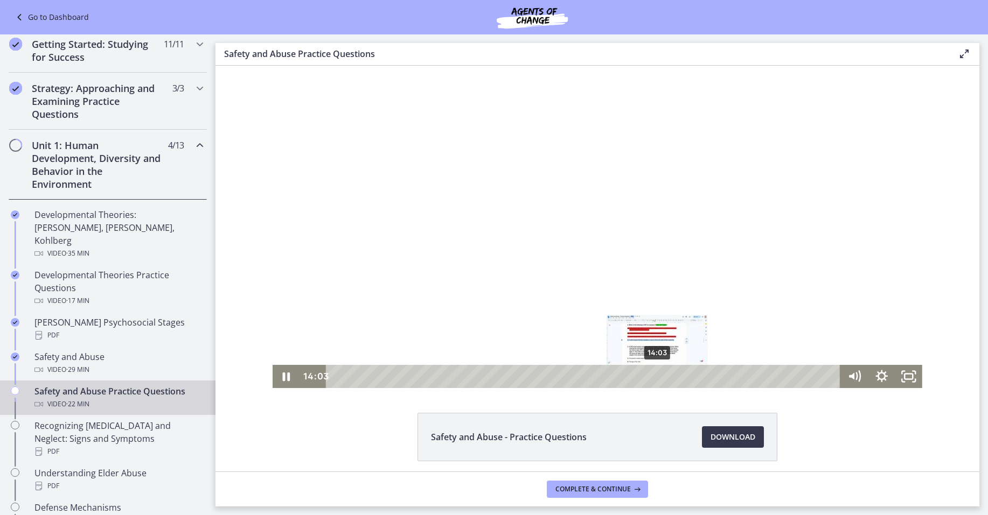
click at [654, 380] on div "14:03" at bounding box center [585, 376] width 498 height 23
click at [718, 380] on div "16:51" at bounding box center [585, 376] width 498 height 23
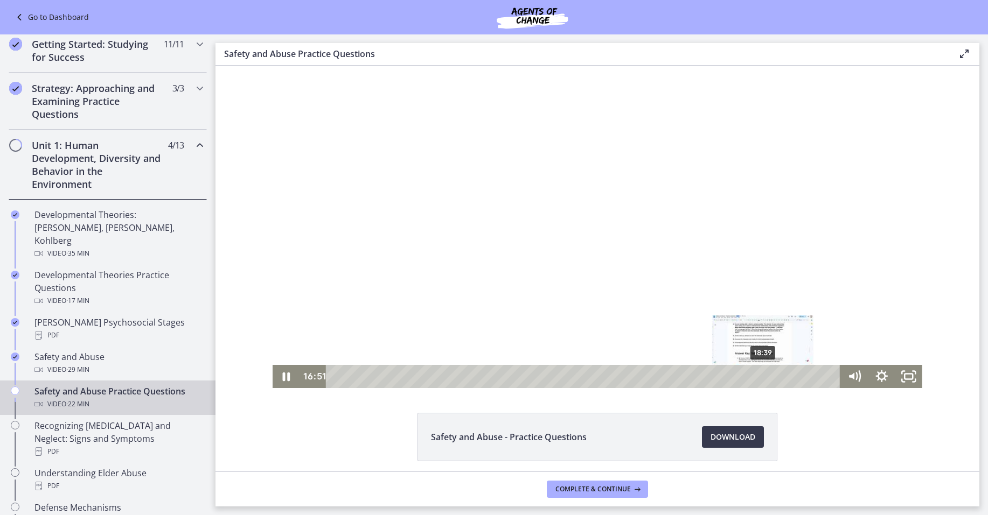
click at [763, 379] on div "18:39" at bounding box center [585, 376] width 498 height 23
click at [793, 379] on div "20:07" at bounding box center [585, 376] width 498 height 23
click at [826, 377] on div "21:33" at bounding box center [585, 376] width 498 height 23
click at [828, 377] on div "Playbar" at bounding box center [830, 377] width 8 height 8
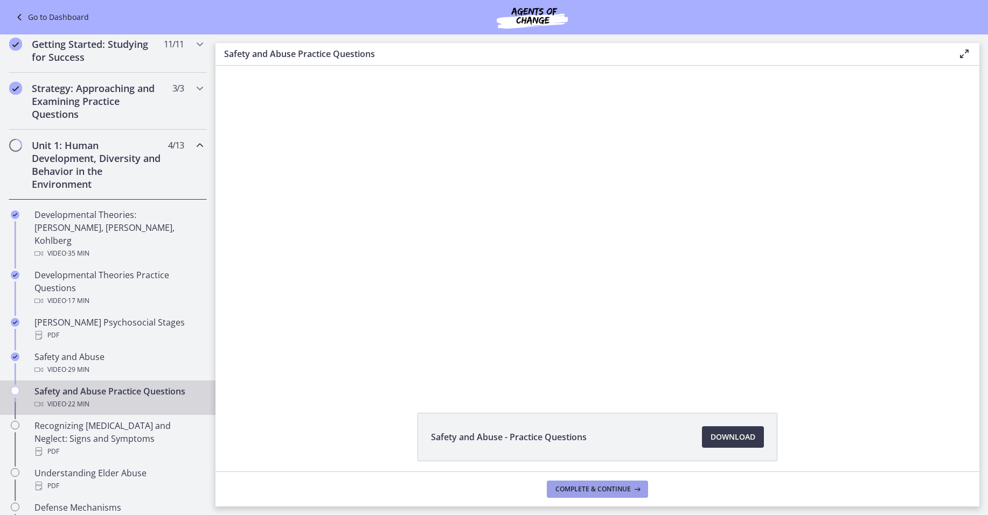
click at [588, 488] on span "Complete & continue" at bounding box center [592, 489] width 75 height 9
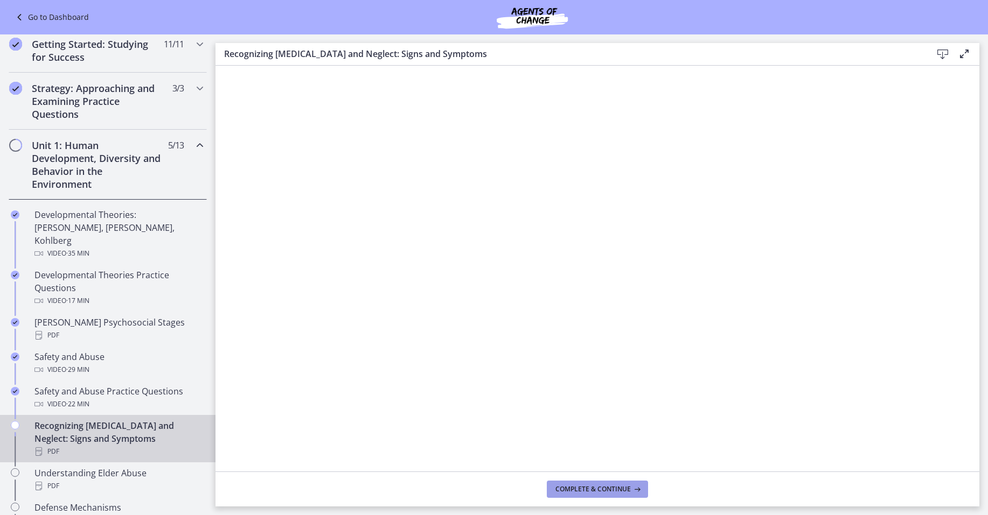
click at [585, 492] on span "Complete & continue" at bounding box center [592, 489] width 75 height 9
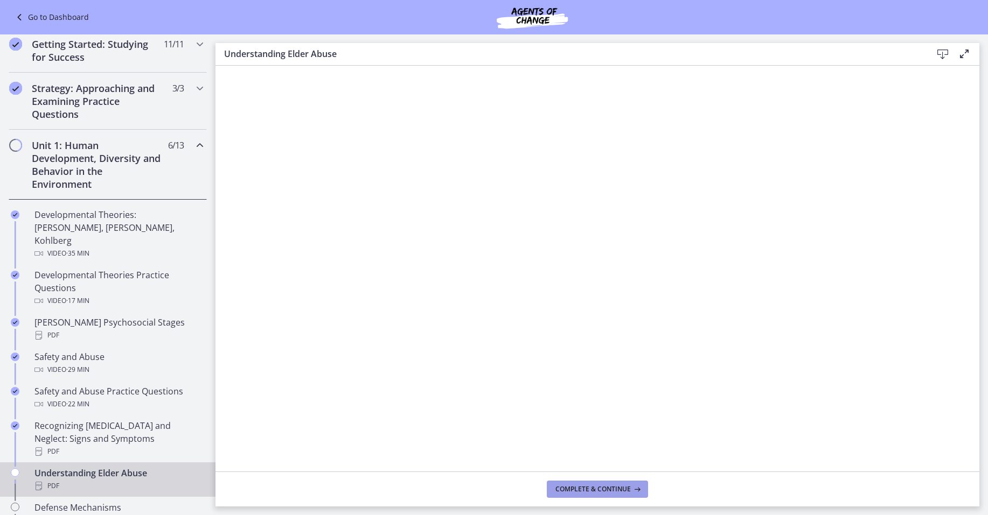
click at [588, 490] on span "Complete & continue" at bounding box center [592, 489] width 75 height 9
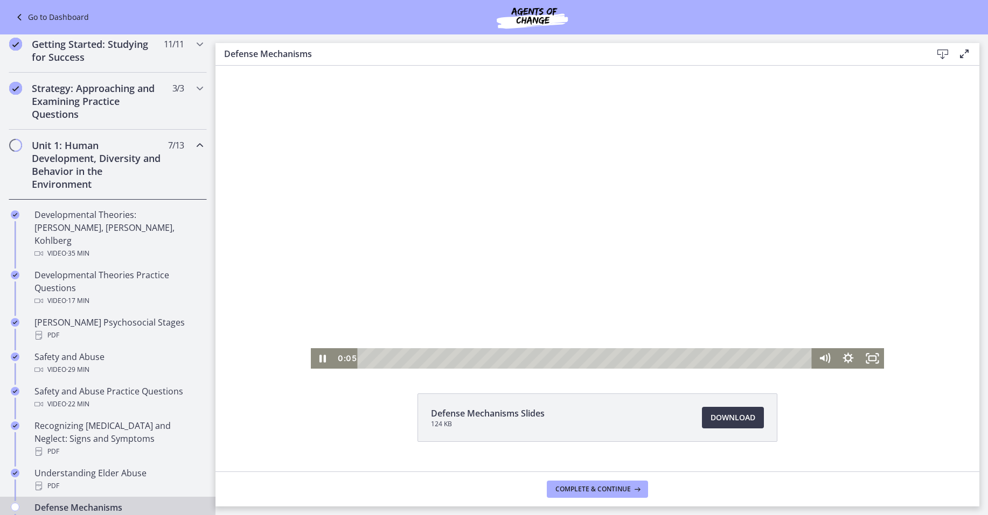
scroll to position [38, 0]
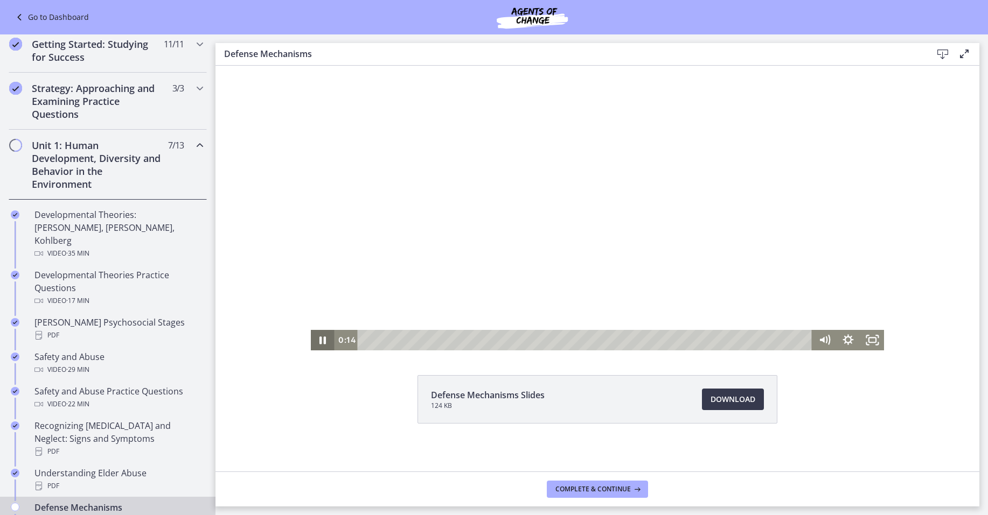
click at [319, 342] on icon "Pause" at bounding box center [322, 341] width 6 height 8
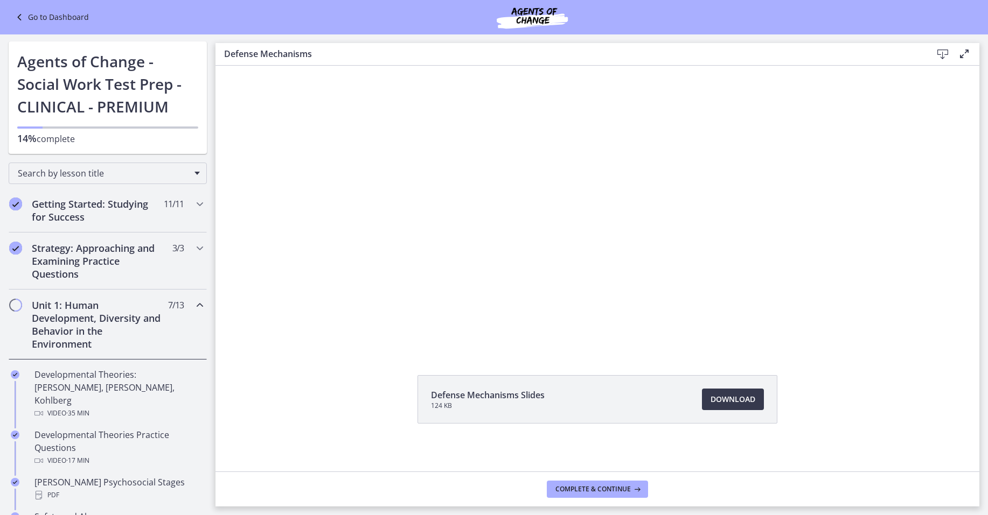
scroll to position [0, 0]
